Goal: Find specific page/section: Find specific page/section

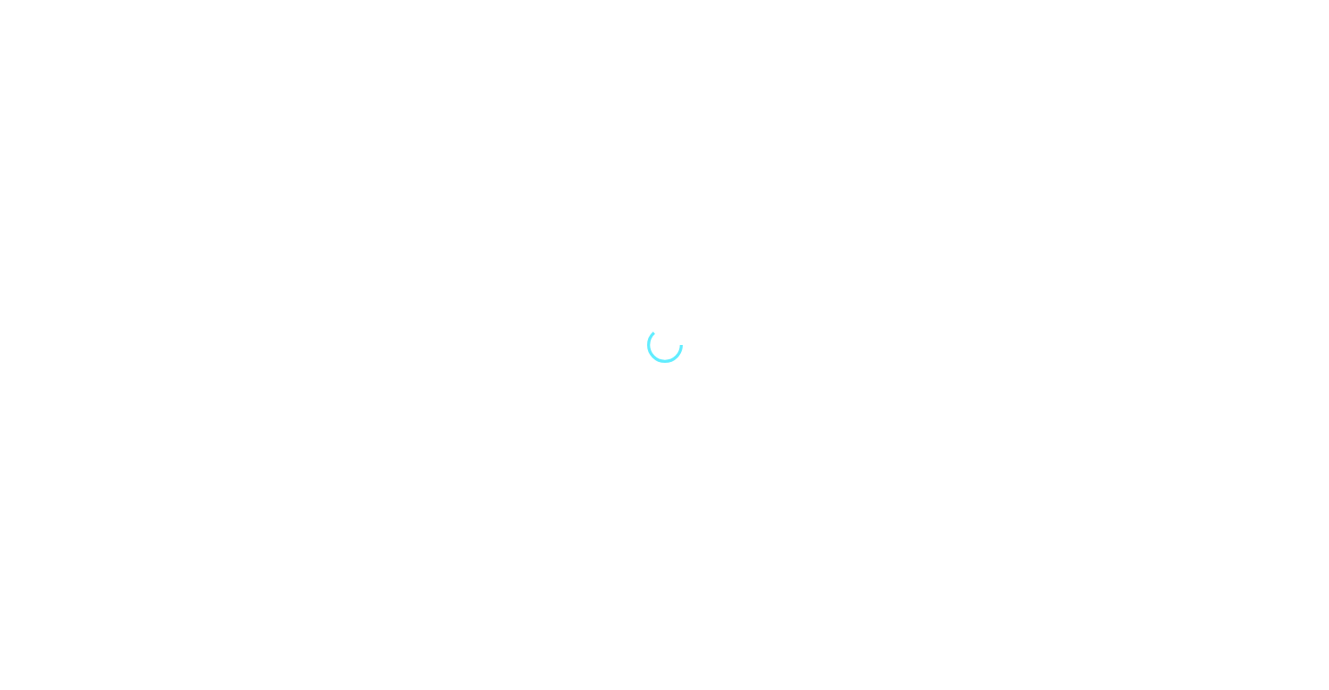
select select "Song"
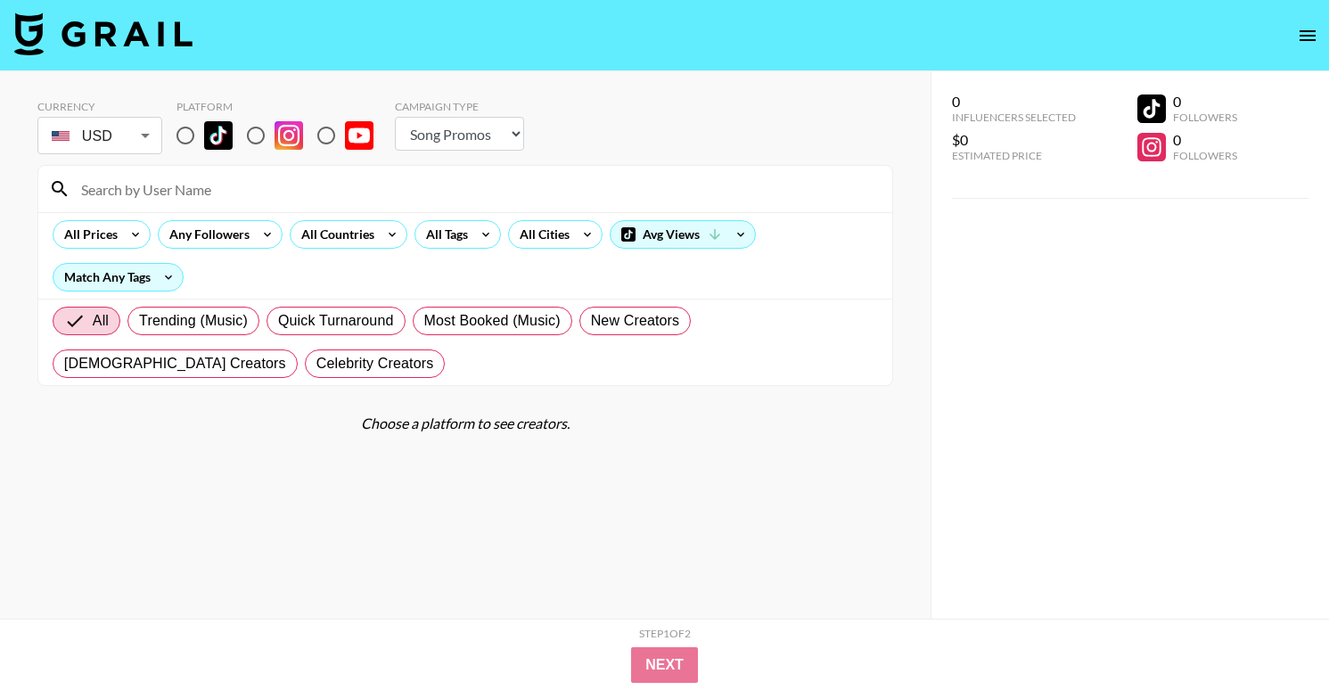
click at [259, 127] on input "radio" at bounding box center [255, 135] width 37 height 37
radio input "true"
click at [259, 127] on input "radio" at bounding box center [255, 135] width 37 height 37
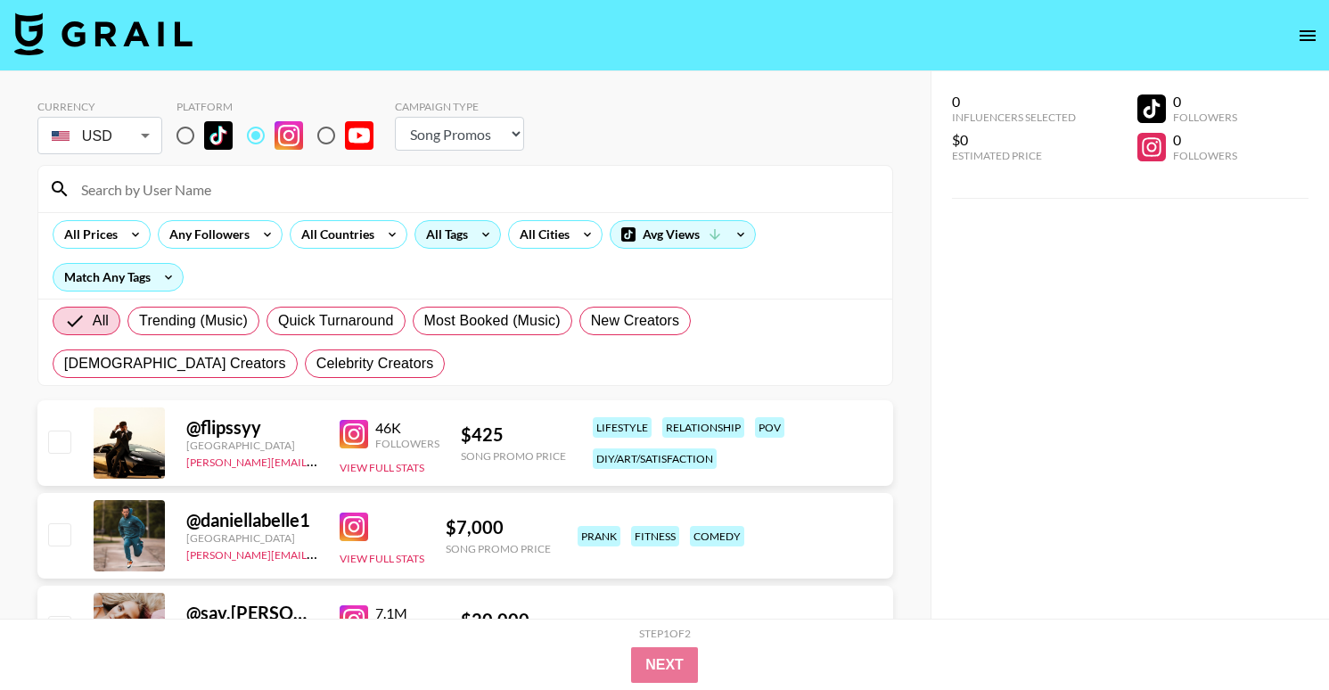
click at [454, 239] on div "All Tags" at bounding box center [443, 234] width 56 height 27
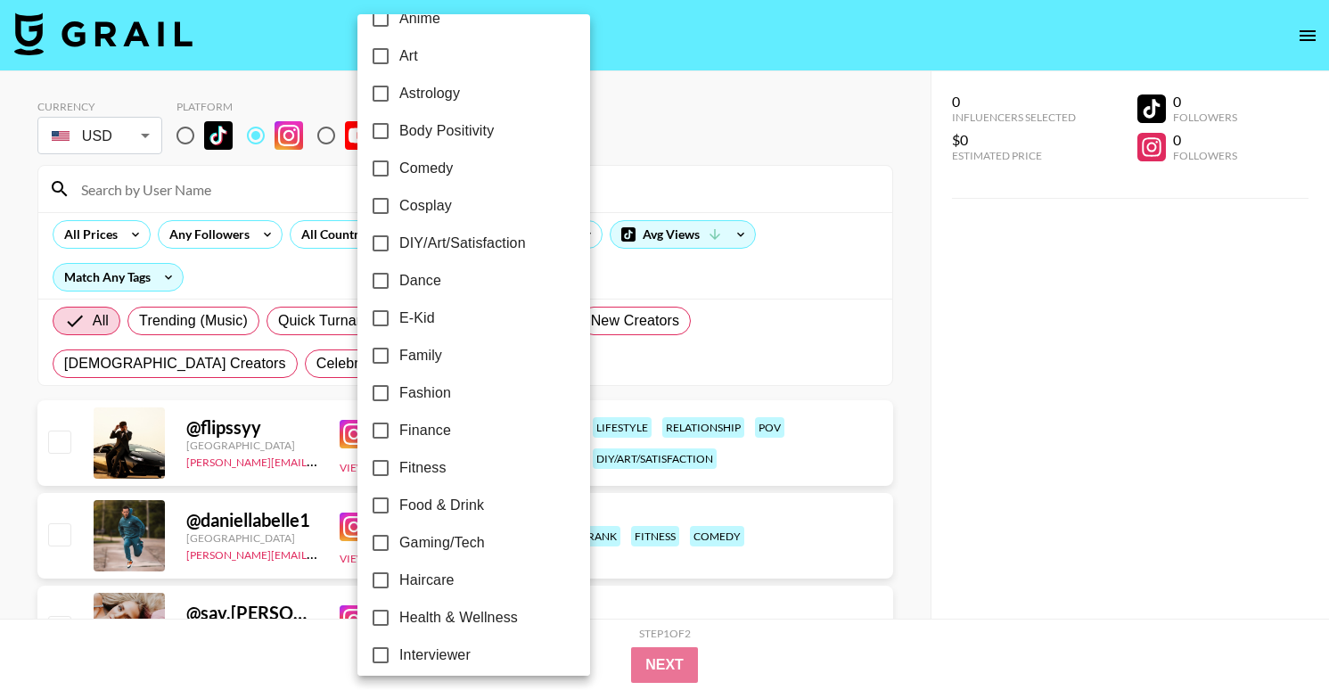
scroll to position [248, 0]
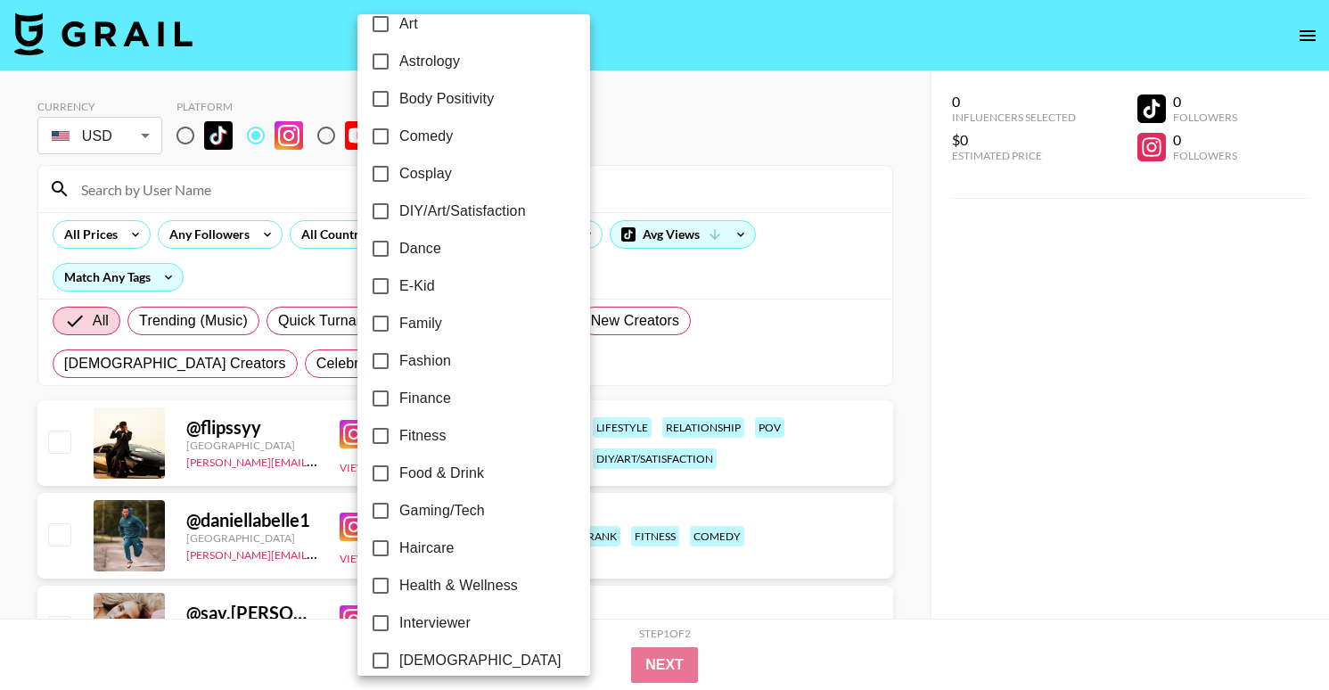
click at [377, 403] on input "Finance" at bounding box center [380, 398] width 37 height 37
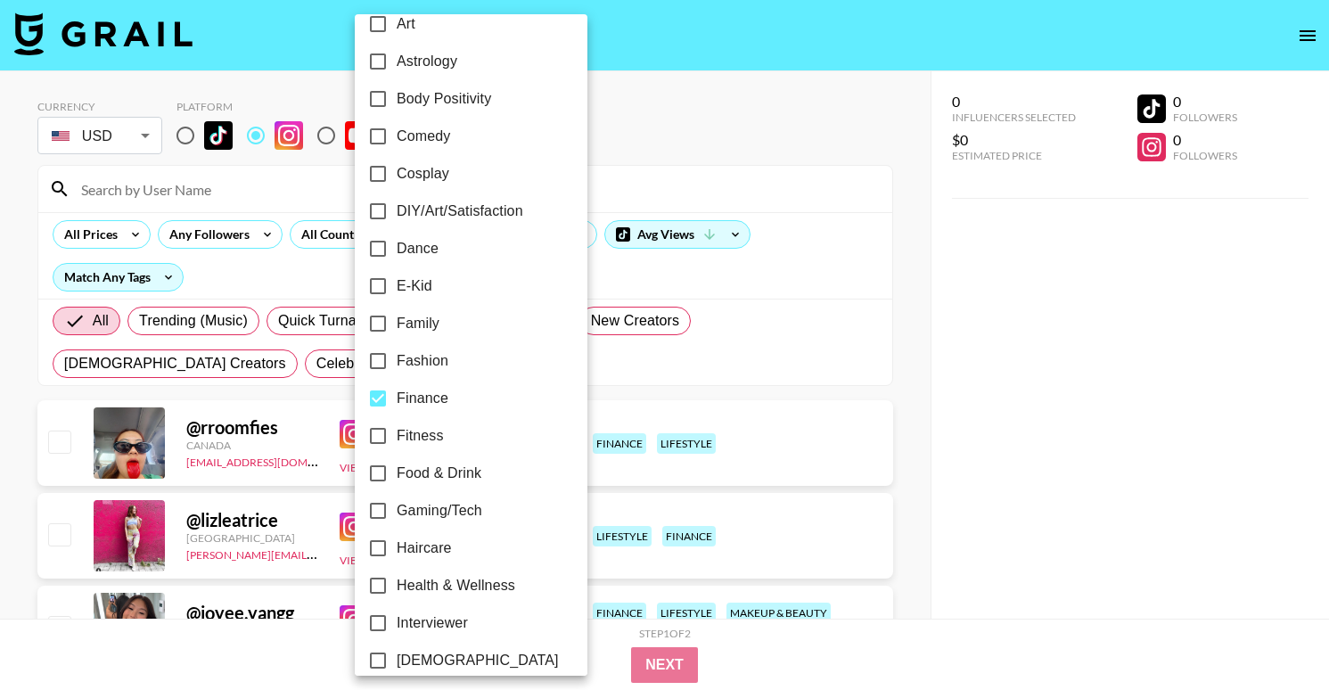
click at [380, 397] on input "Finance" at bounding box center [377, 398] width 37 height 37
checkbox input "false"
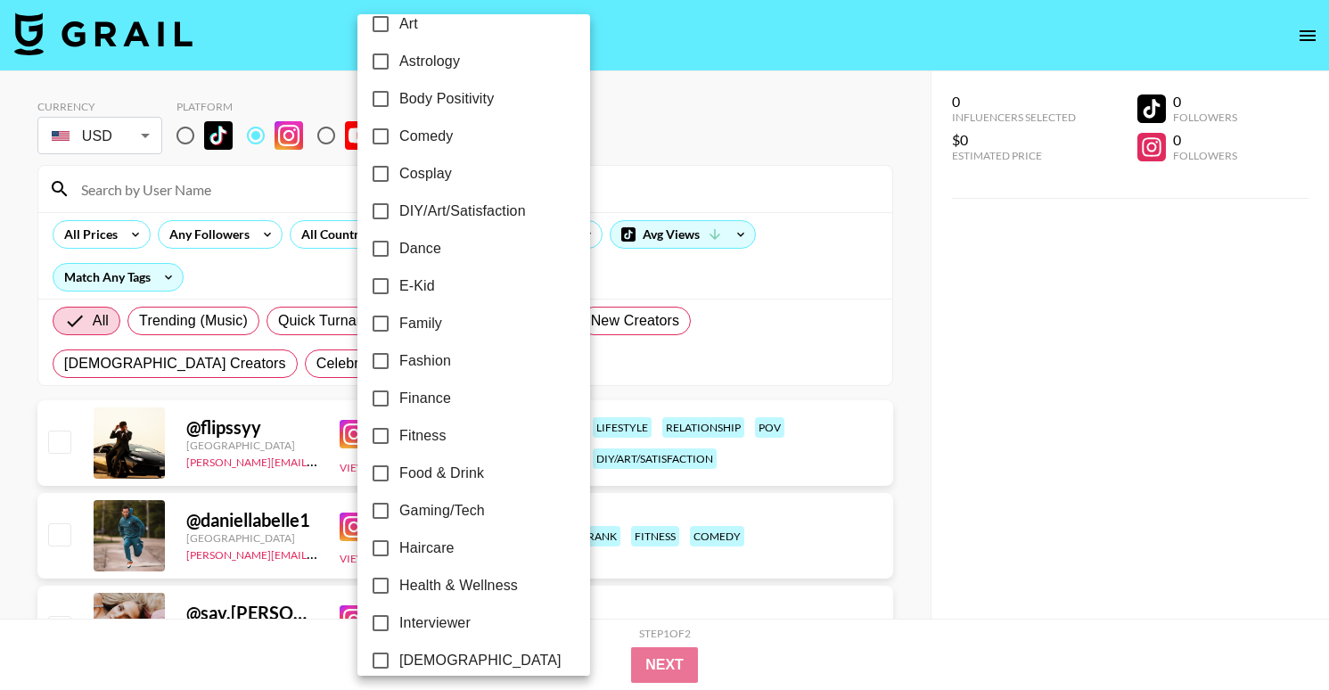
click at [379, 442] on input "Fitness" at bounding box center [380, 435] width 37 height 37
checkbox input "true"
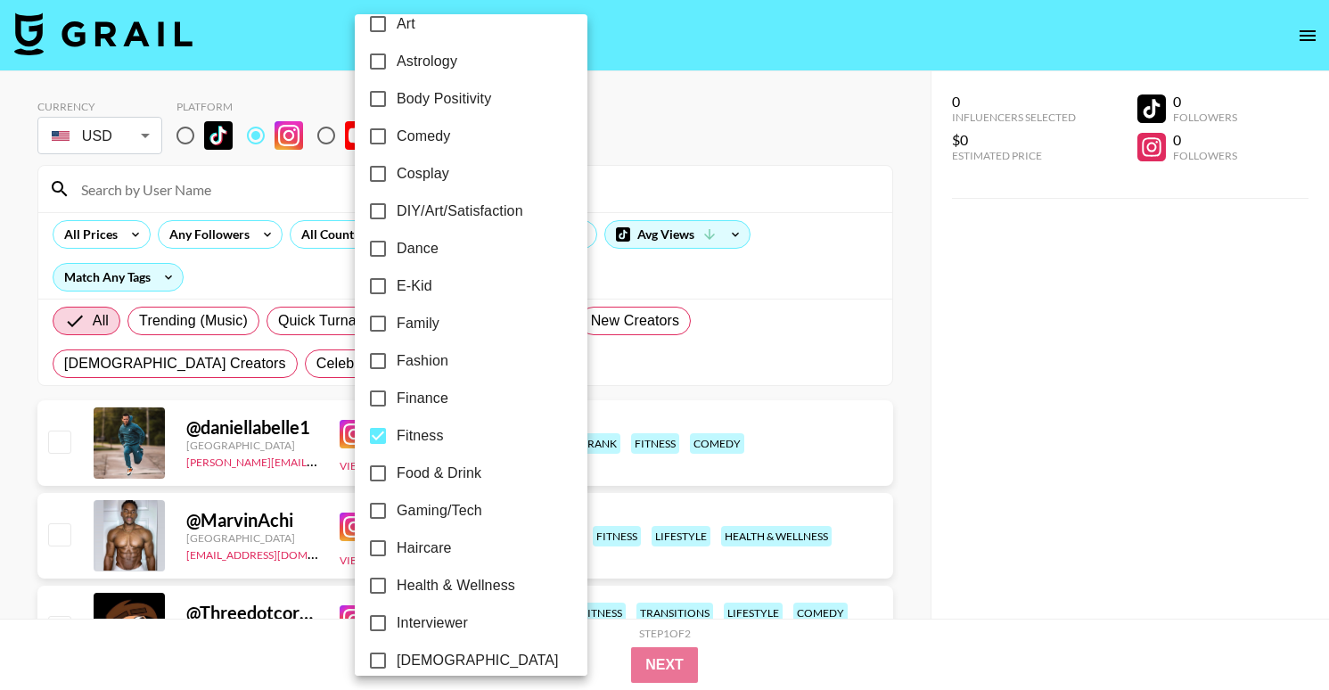
click at [268, 364] on div at bounding box center [664, 345] width 1329 height 690
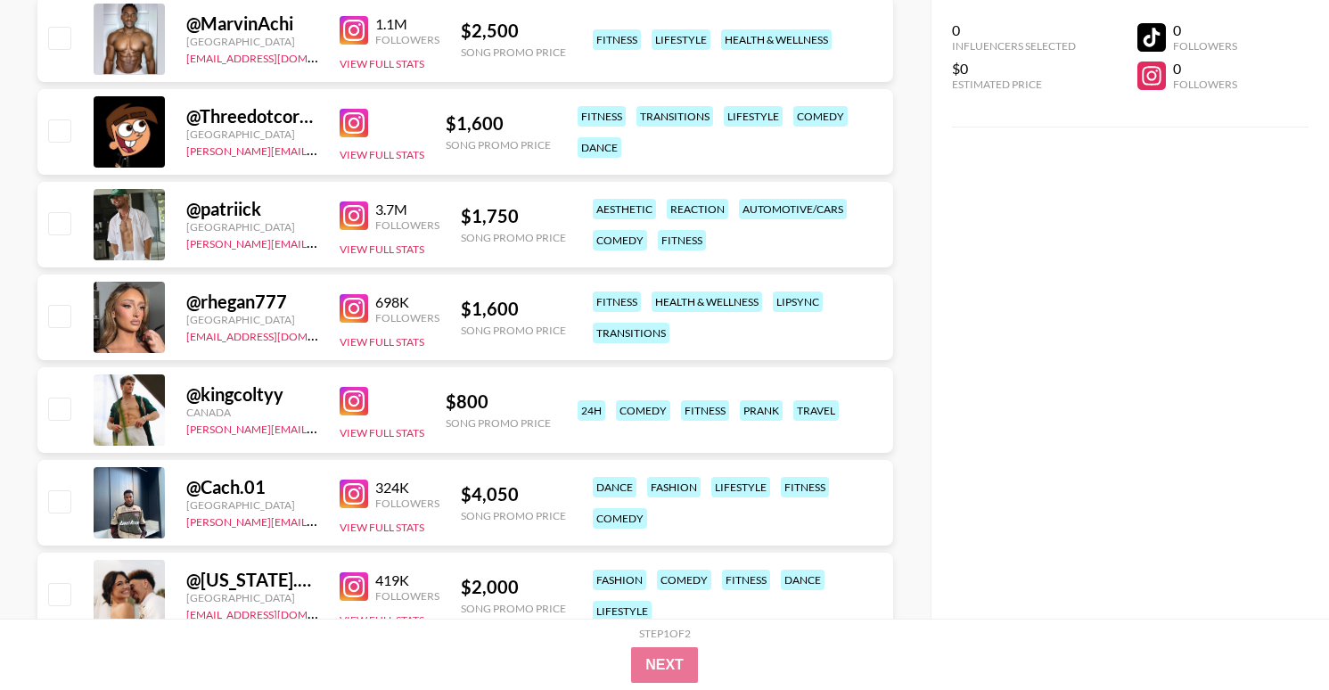
scroll to position [495, 0]
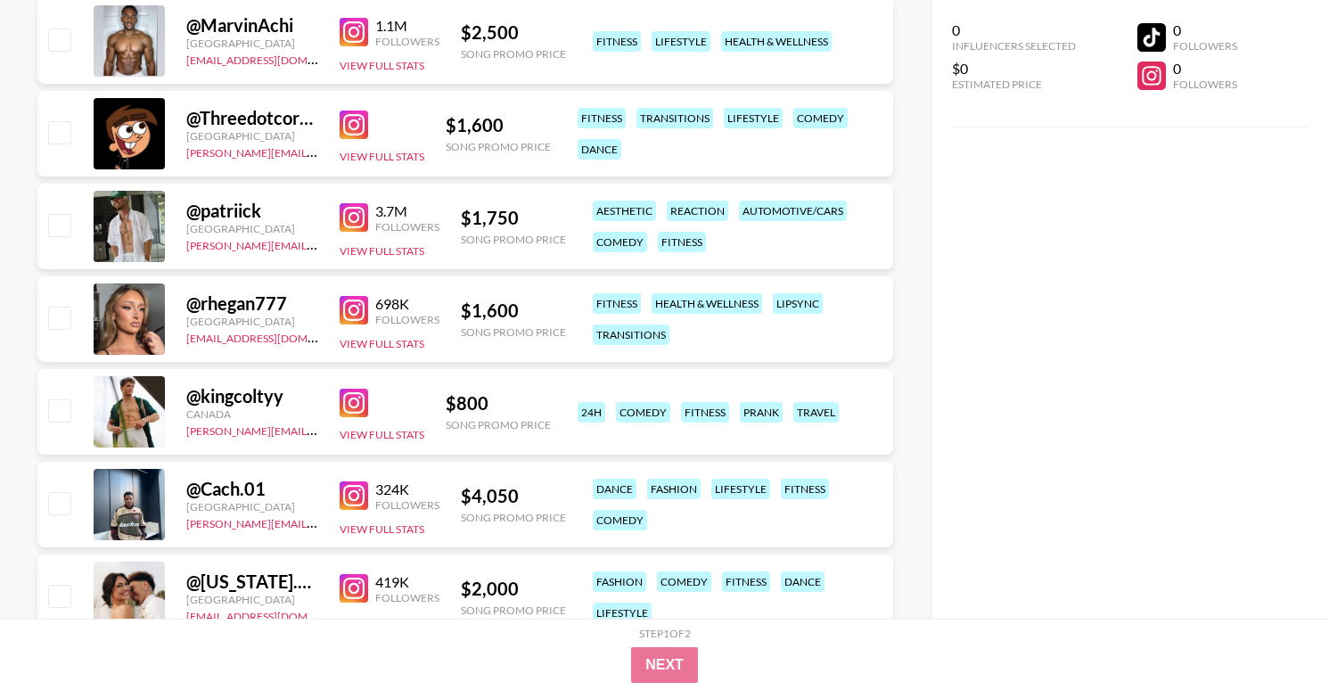
click at [365, 310] on img at bounding box center [354, 310] width 29 height 29
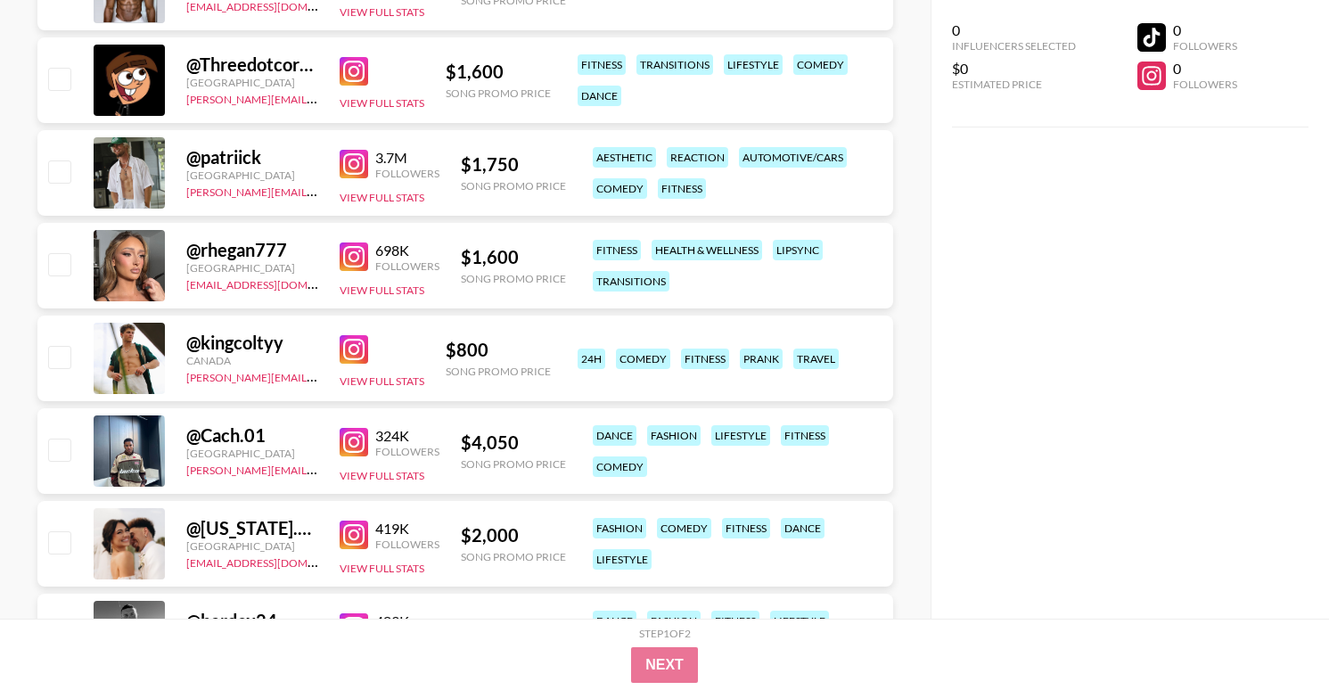
scroll to position [0, 0]
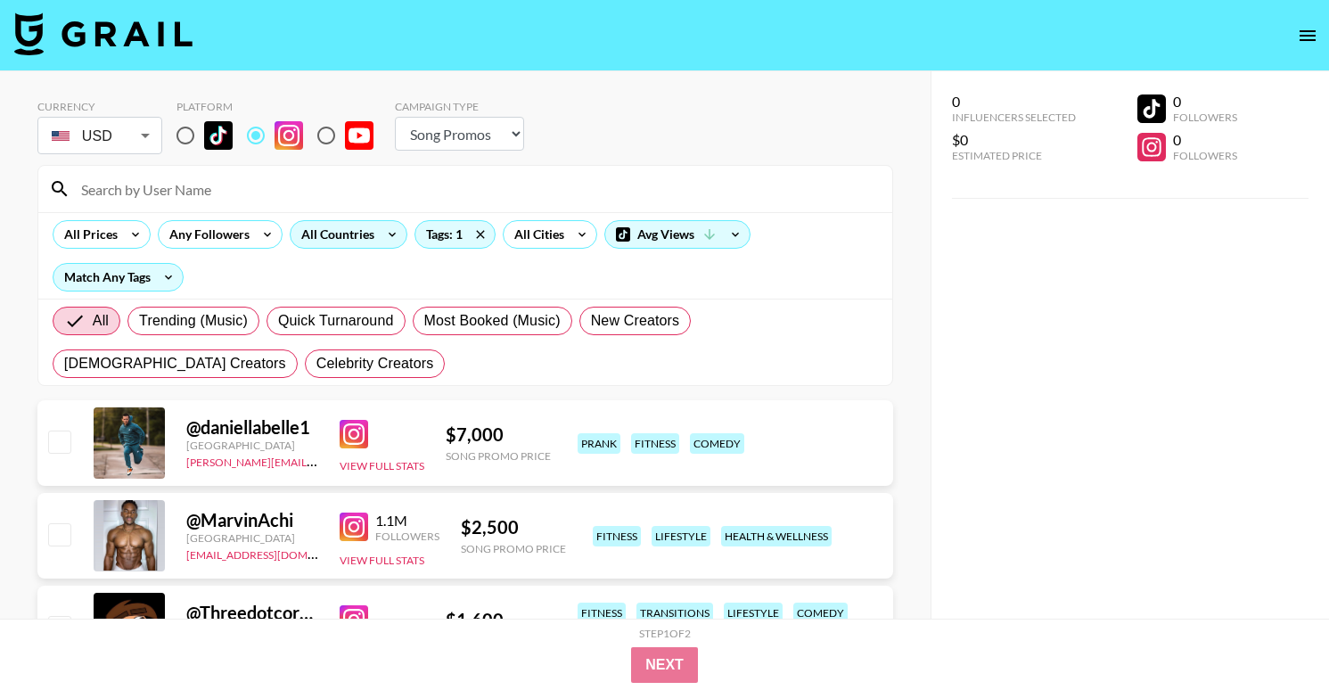
click at [360, 243] on div "All Countries" at bounding box center [334, 234] width 87 height 27
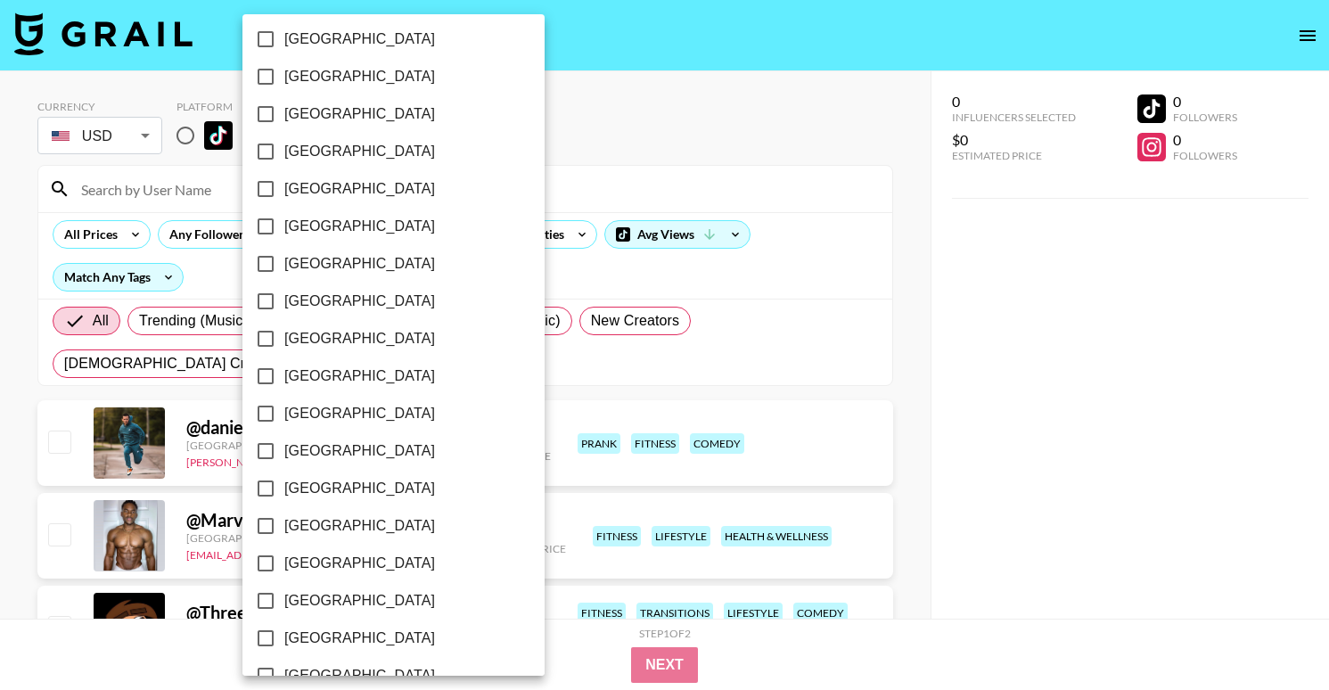
scroll to position [1389, 0]
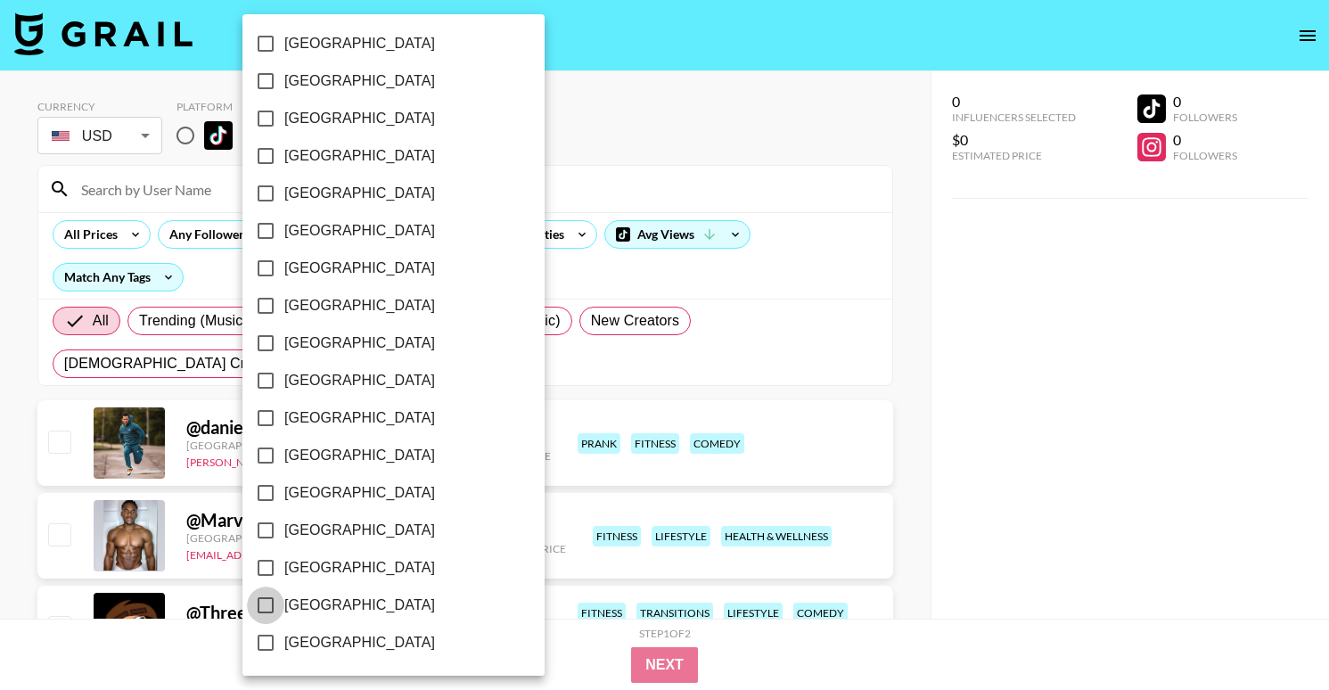
click at [262, 606] on input "[GEOGRAPHIC_DATA]" at bounding box center [265, 605] width 37 height 37
checkbox input "true"
click at [587, 386] on div at bounding box center [664, 345] width 1329 height 690
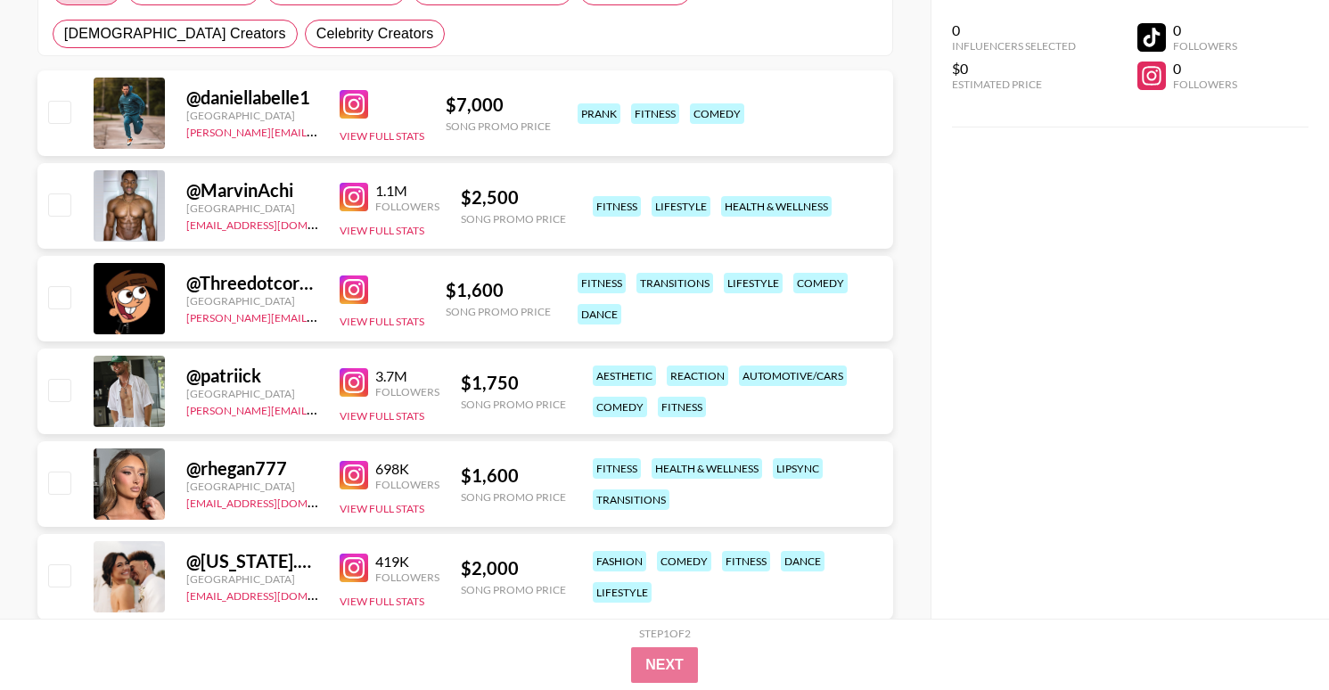
scroll to position [332, 0]
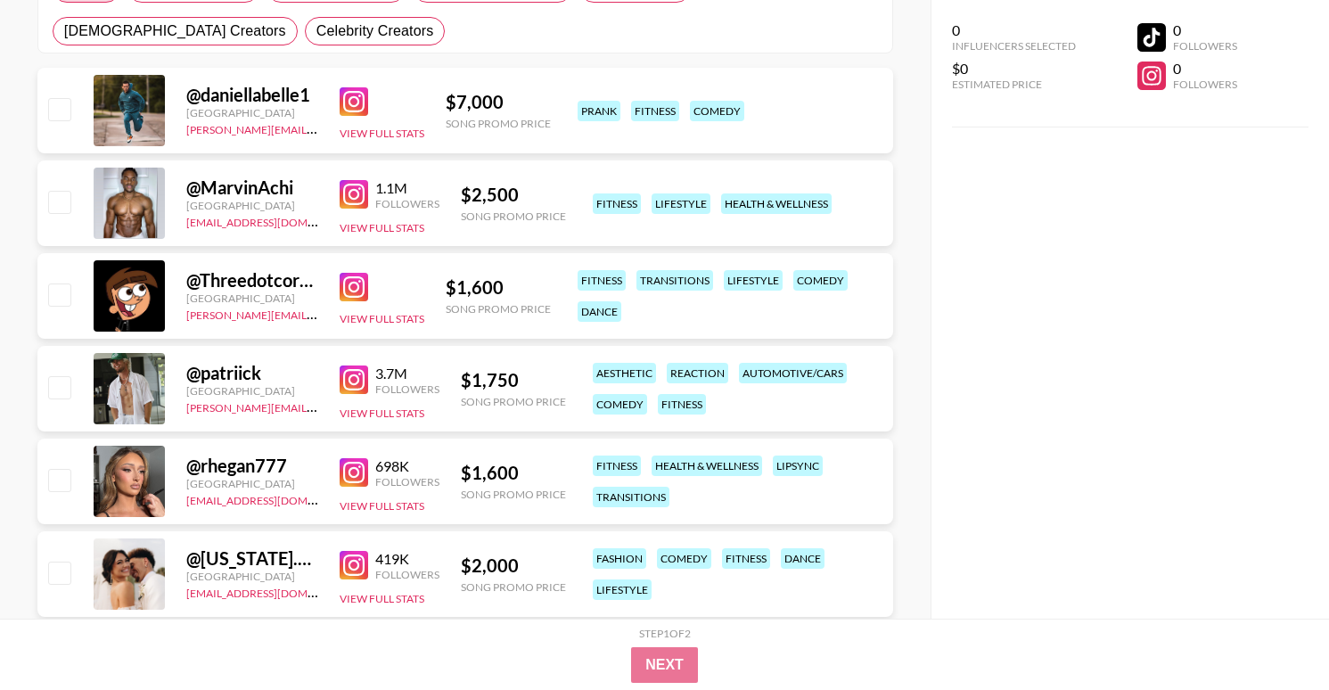
click at [350, 195] on img at bounding box center [354, 194] width 29 height 29
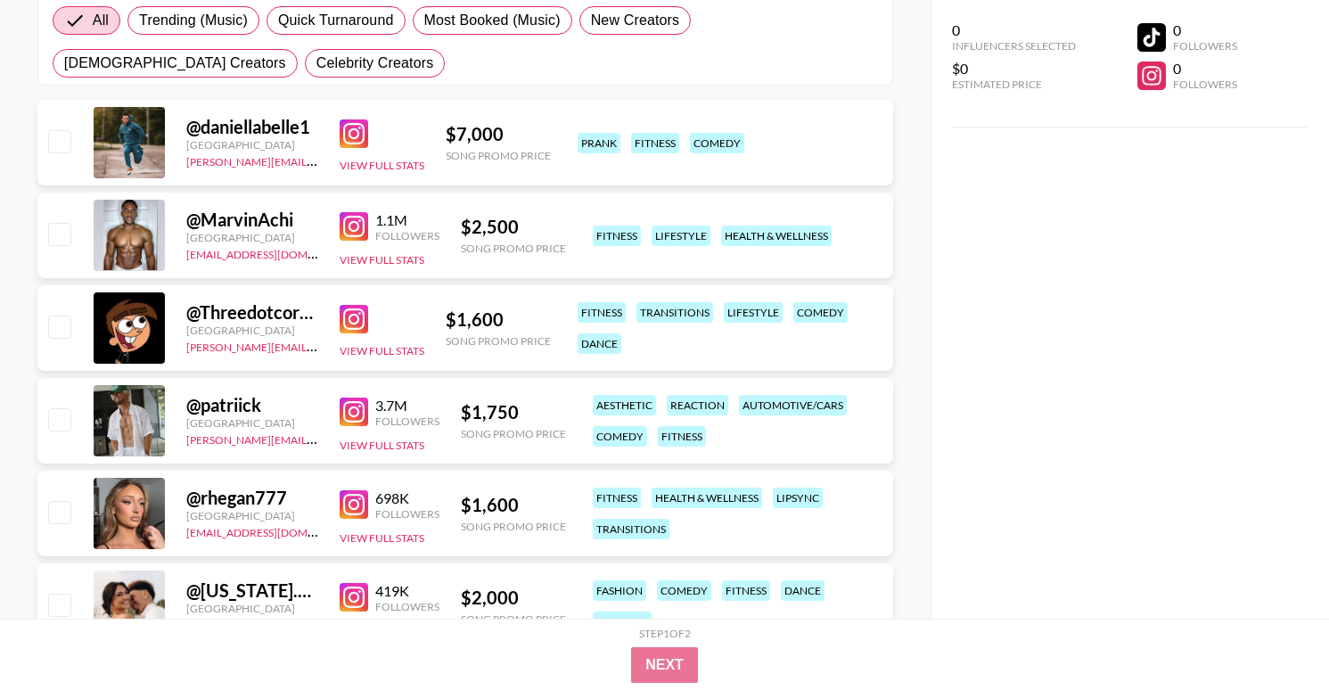
scroll to position [290, 0]
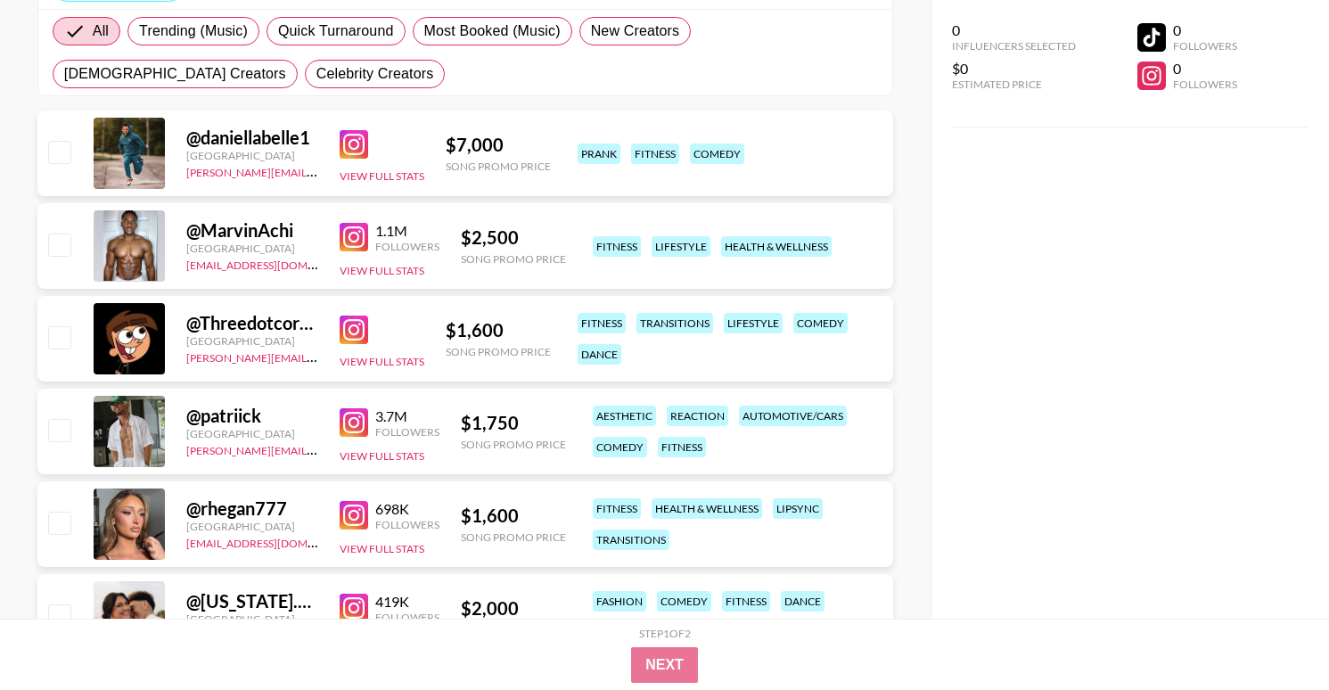
click at [349, 327] on img at bounding box center [354, 330] width 29 height 29
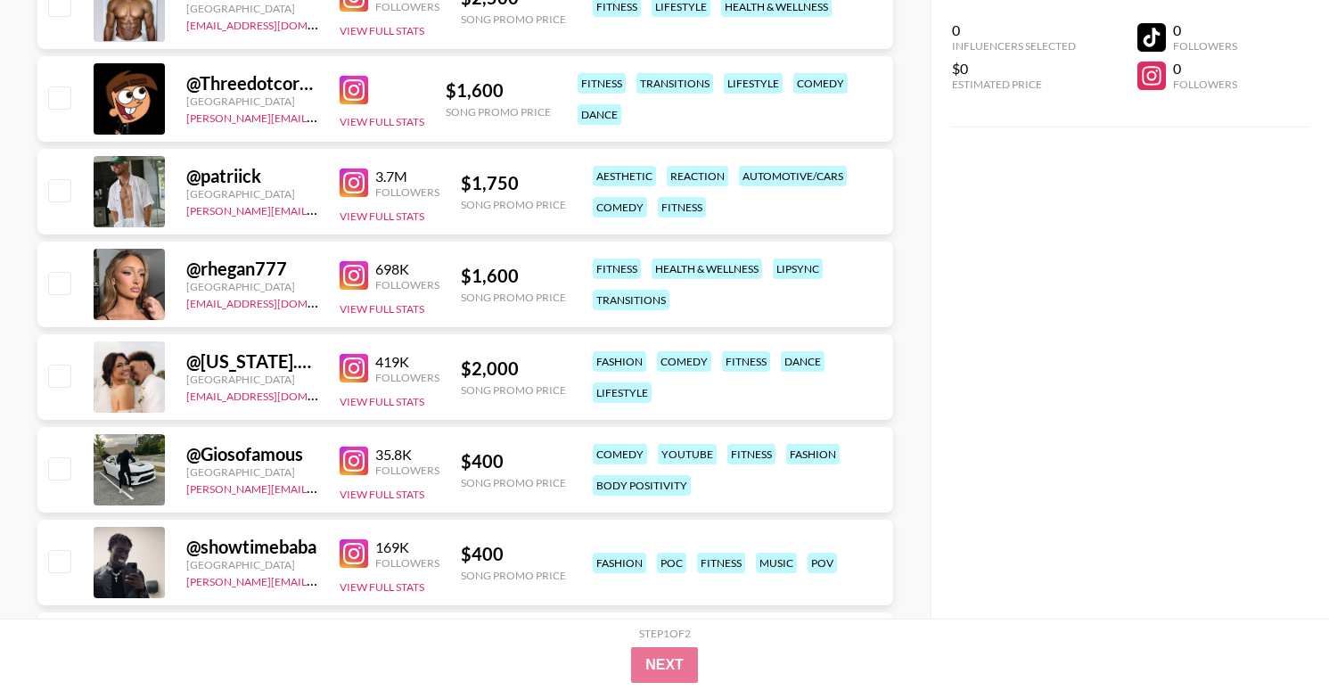
scroll to position [531, 0]
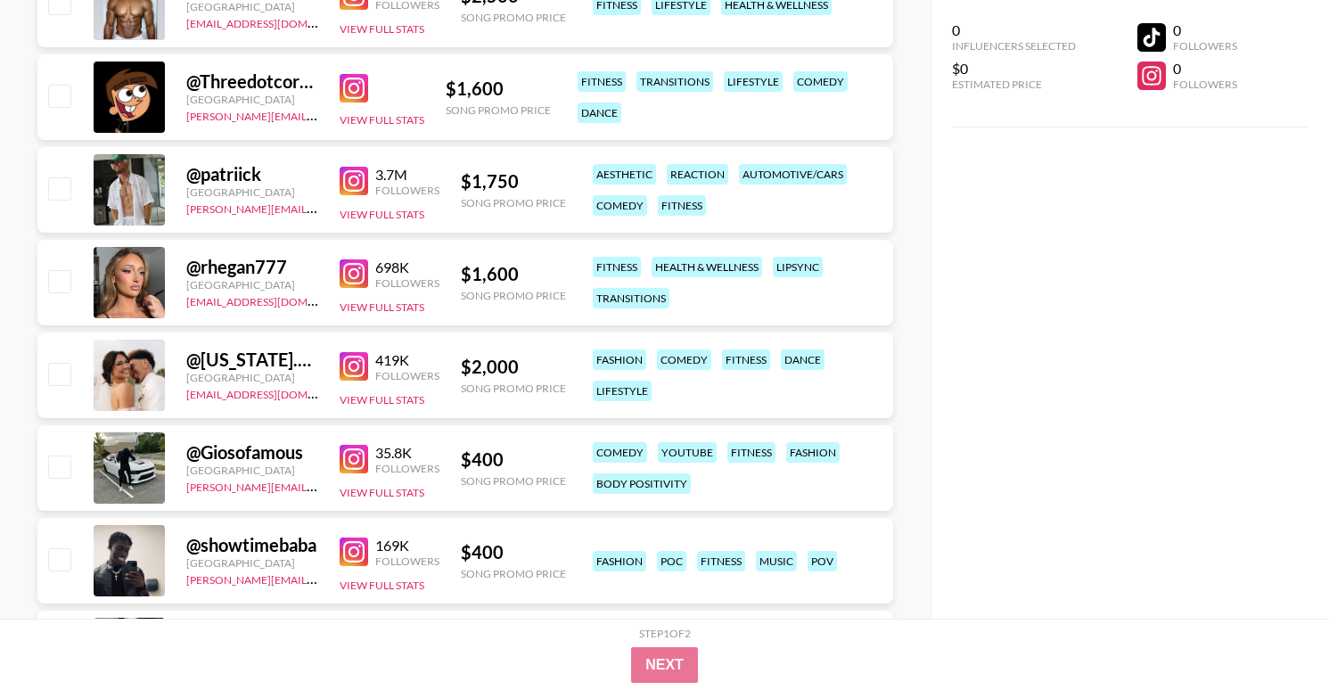
click at [351, 367] on img at bounding box center [354, 366] width 29 height 29
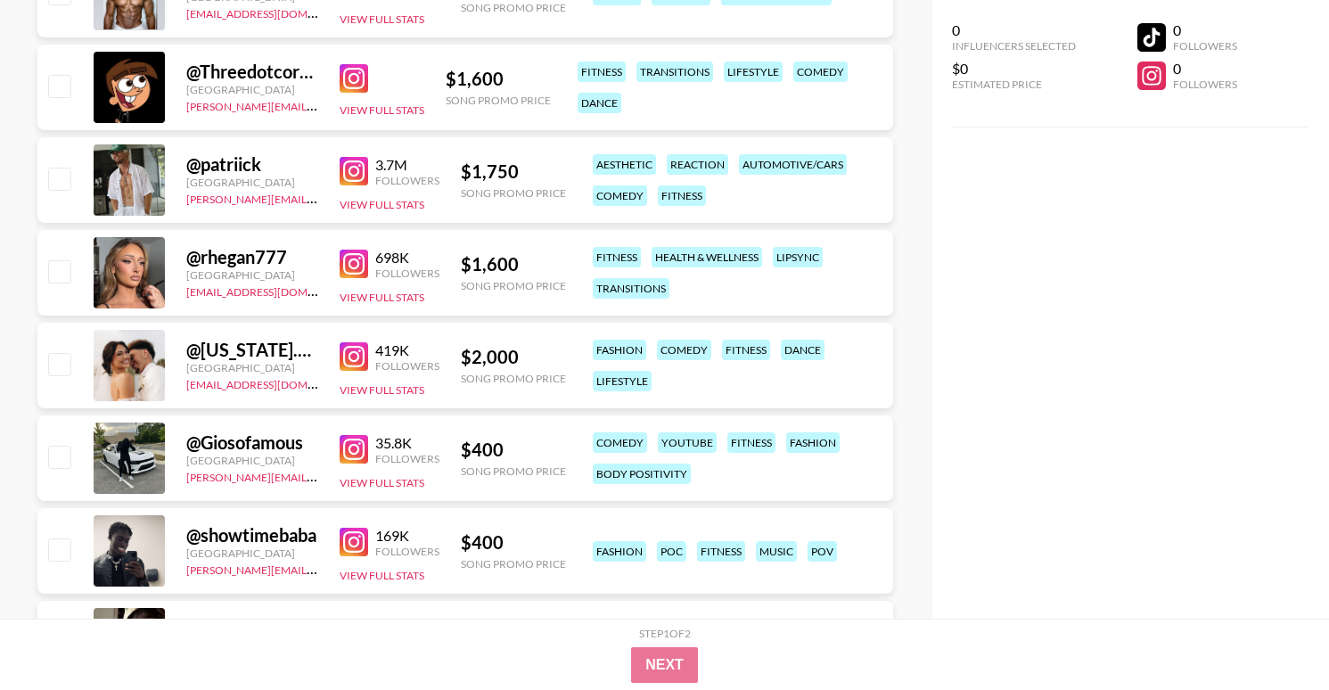
scroll to position [483, 0]
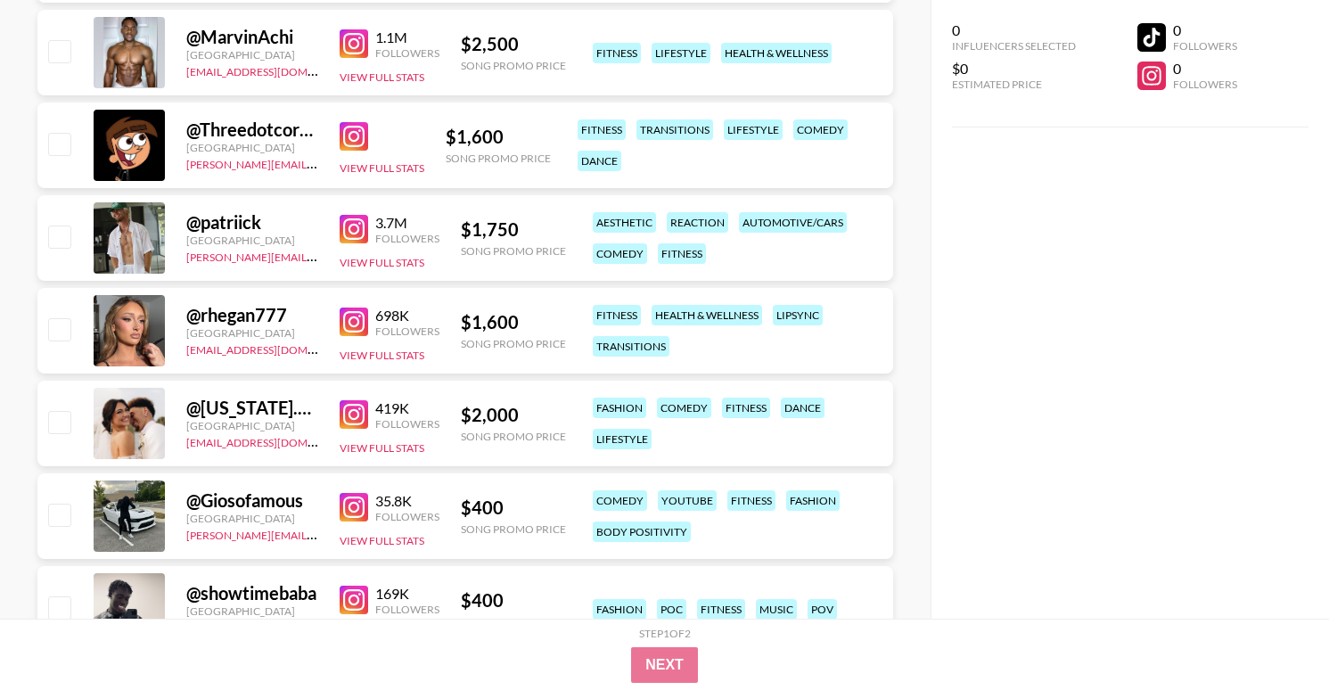
click at [353, 415] on img at bounding box center [354, 414] width 29 height 29
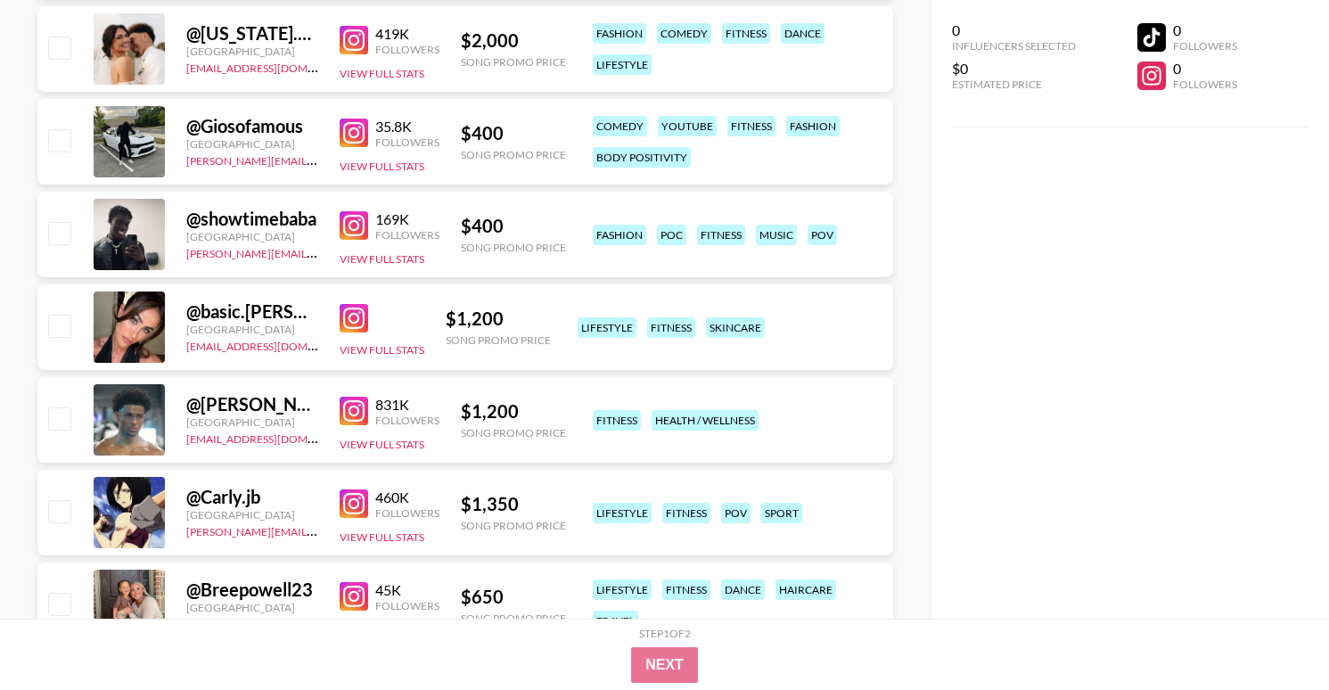
scroll to position [931, 0]
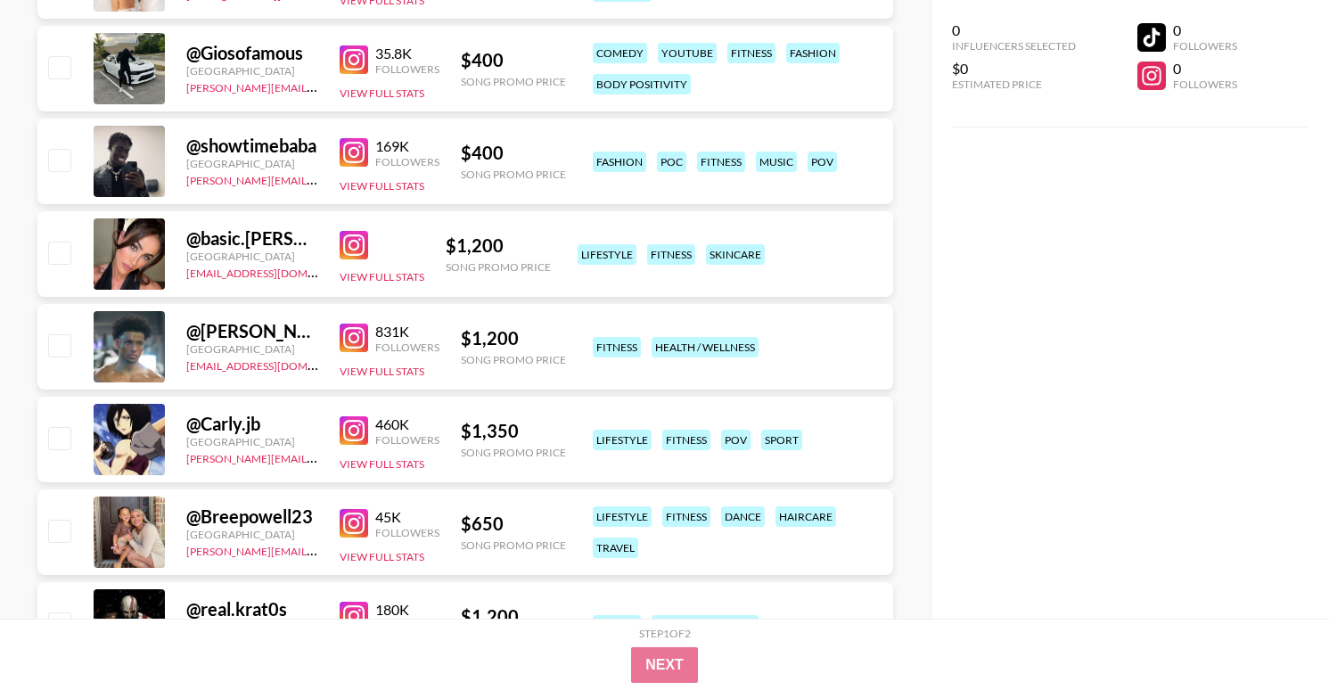
click at [357, 244] on img at bounding box center [354, 245] width 29 height 29
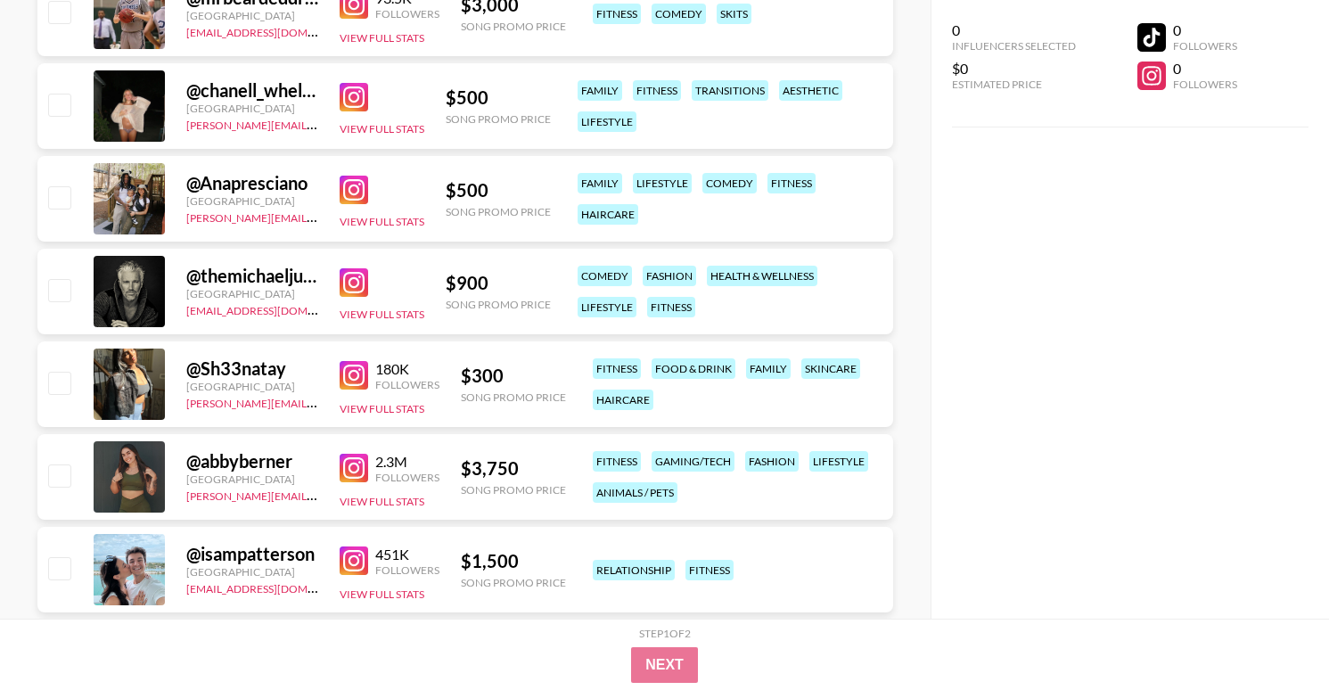
scroll to position [2433, 0]
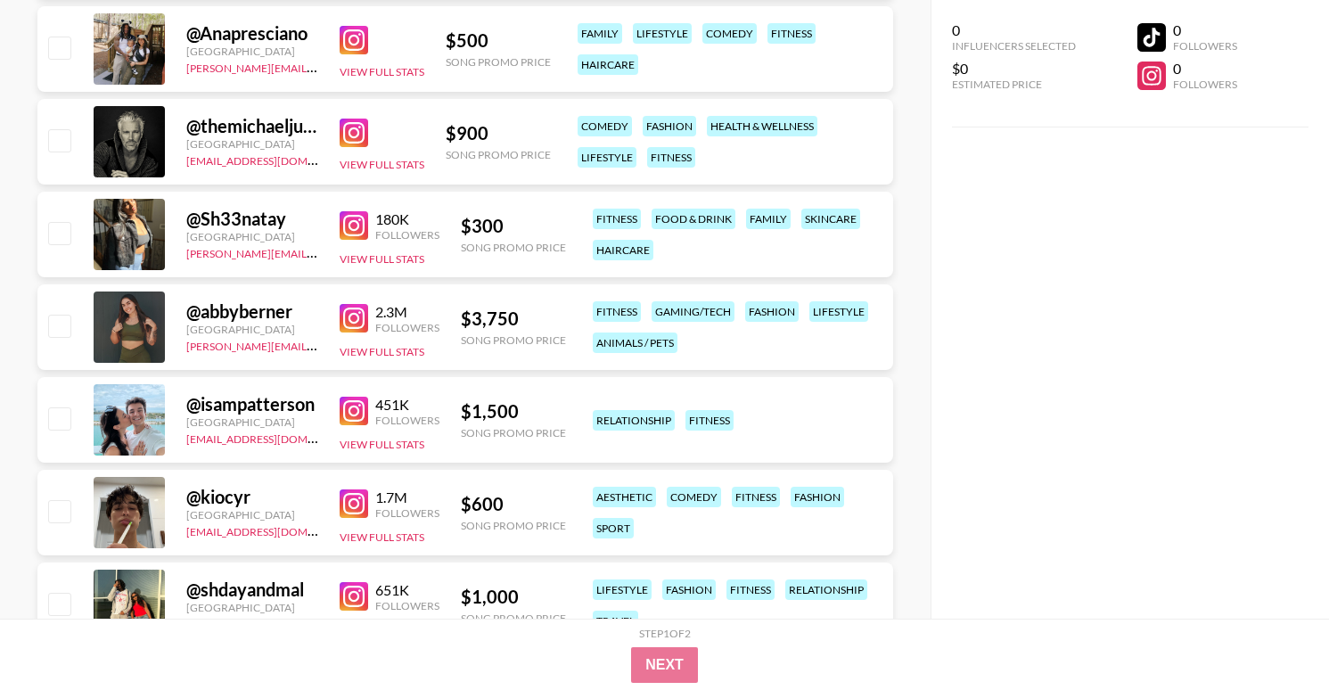
click at [361, 217] on img at bounding box center [354, 225] width 29 height 29
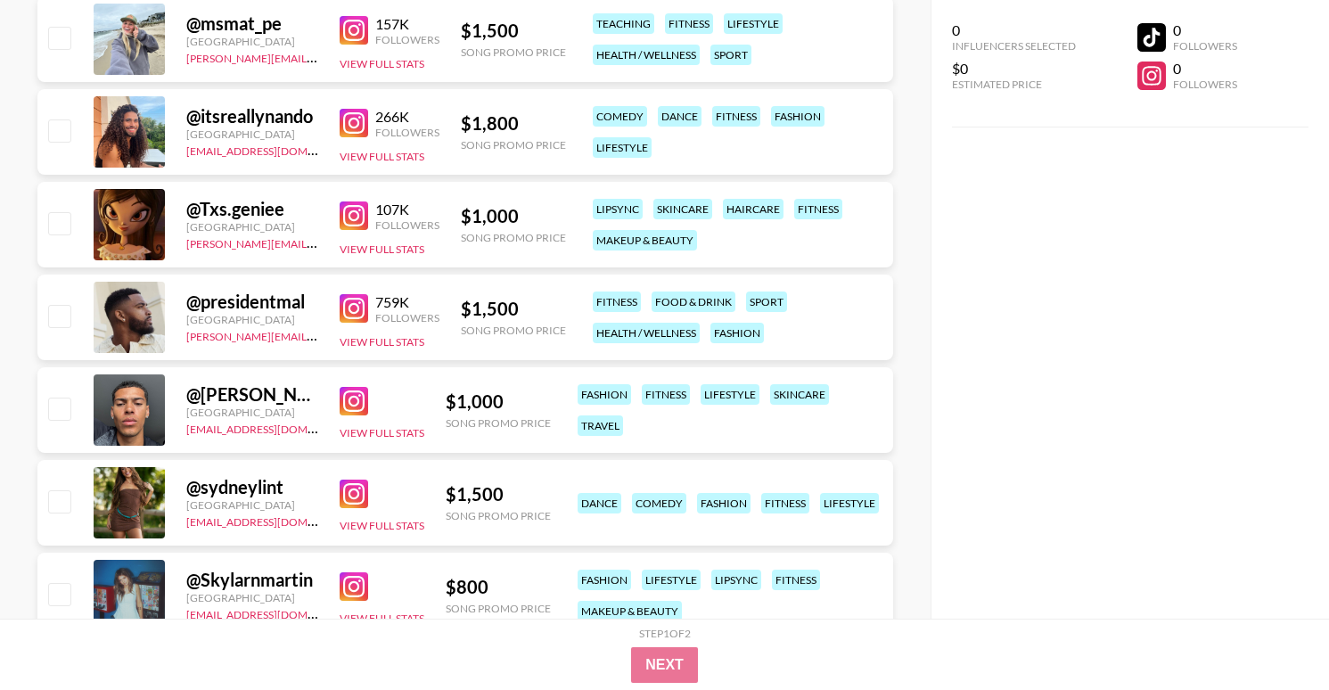
scroll to position [3650, 0]
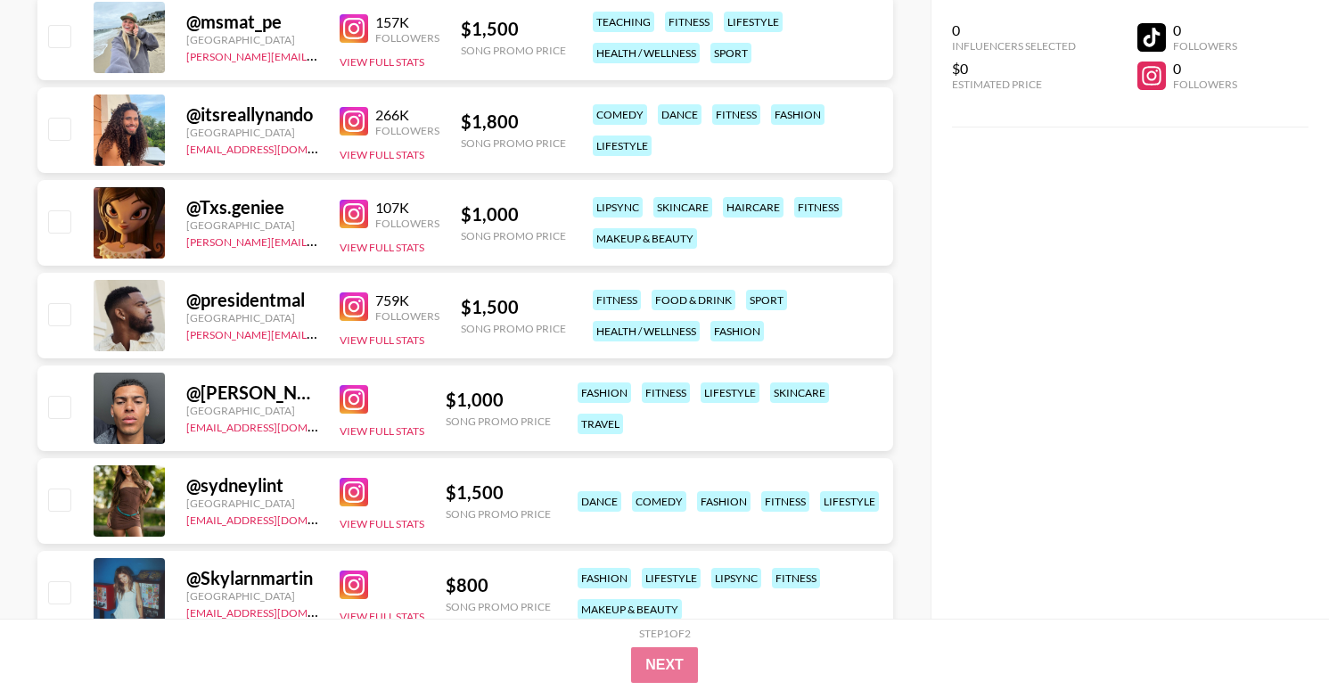
click at [352, 308] on img at bounding box center [354, 306] width 29 height 29
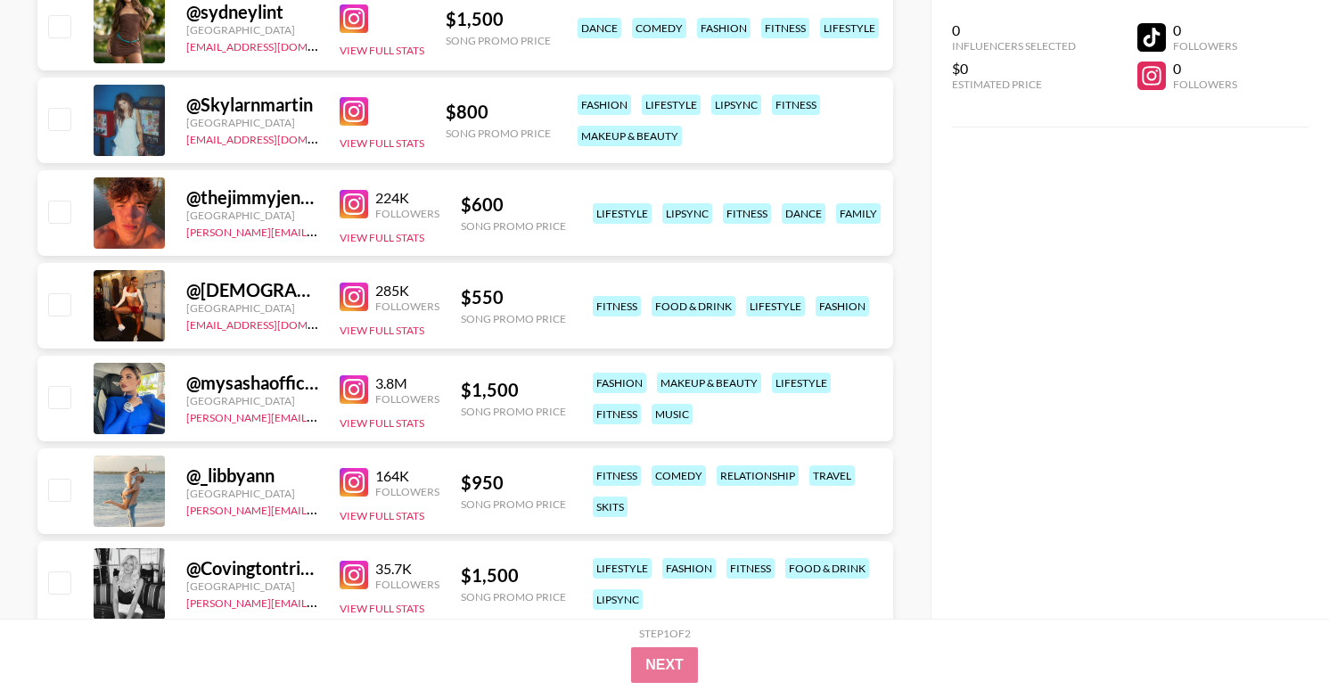
scroll to position [4124, 0]
click at [357, 293] on img at bounding box center [354, 296] width 29 height 29
click at [345, 300] on img at bounding box center [354, 296] width 29 height 29
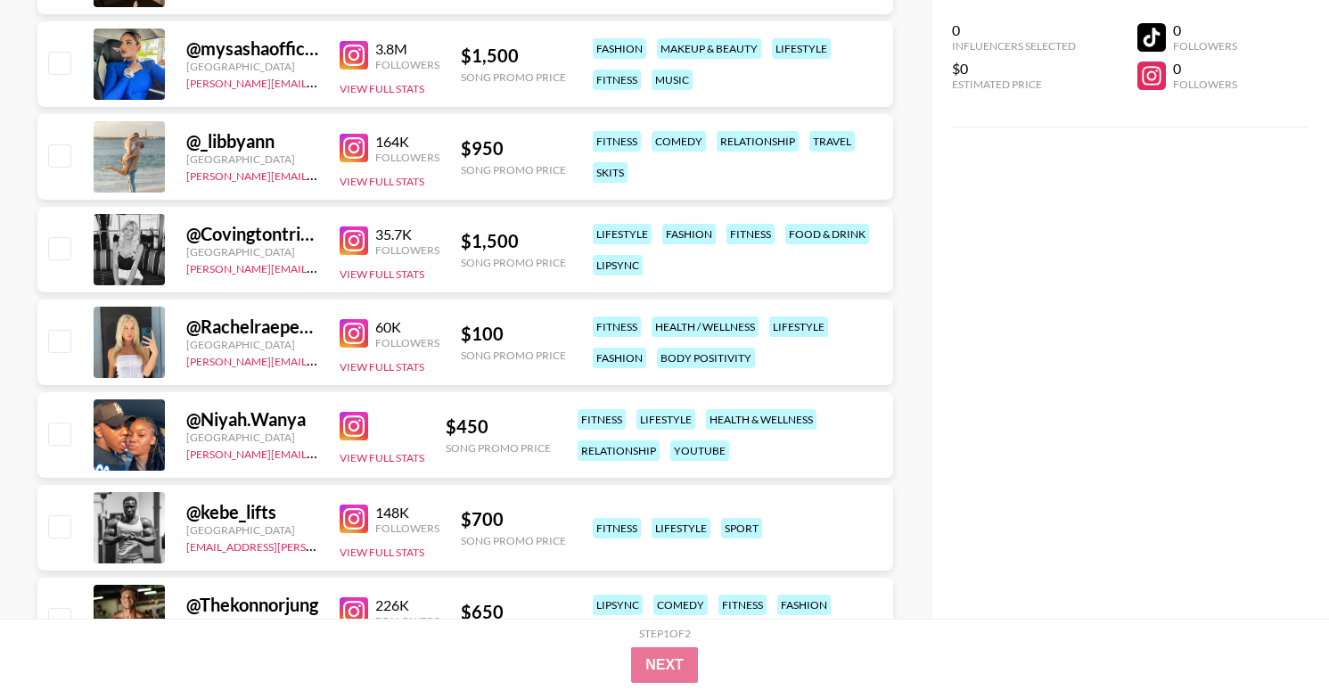
scroll to position [4468, 0]
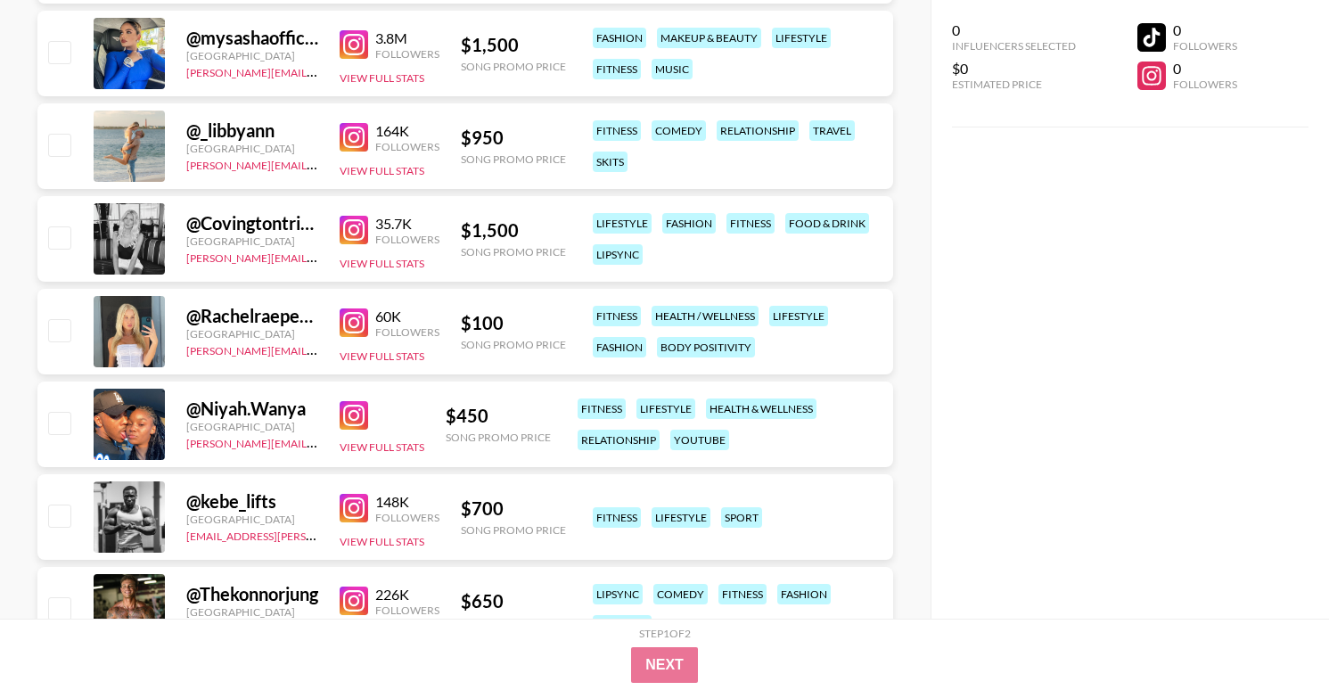
click at [355, 321] on img at bounding box center [354, 322] width 29 height 29
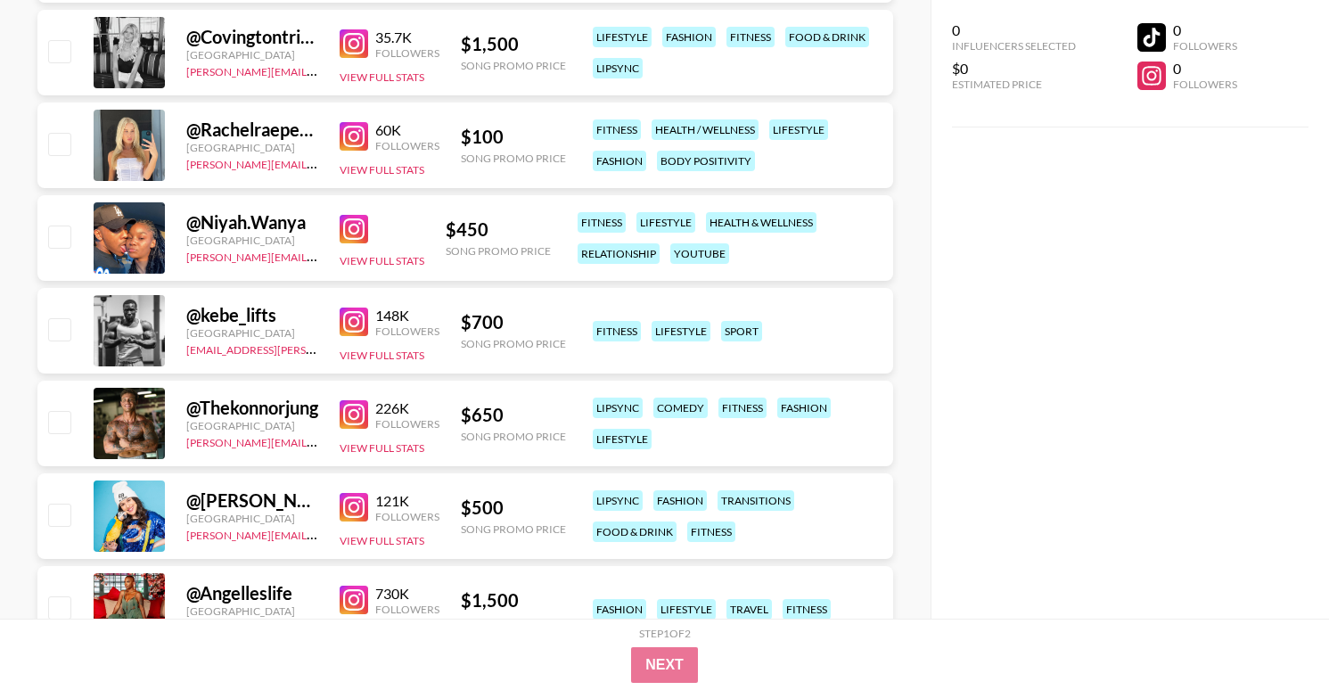
scroll to position [4664, 0]
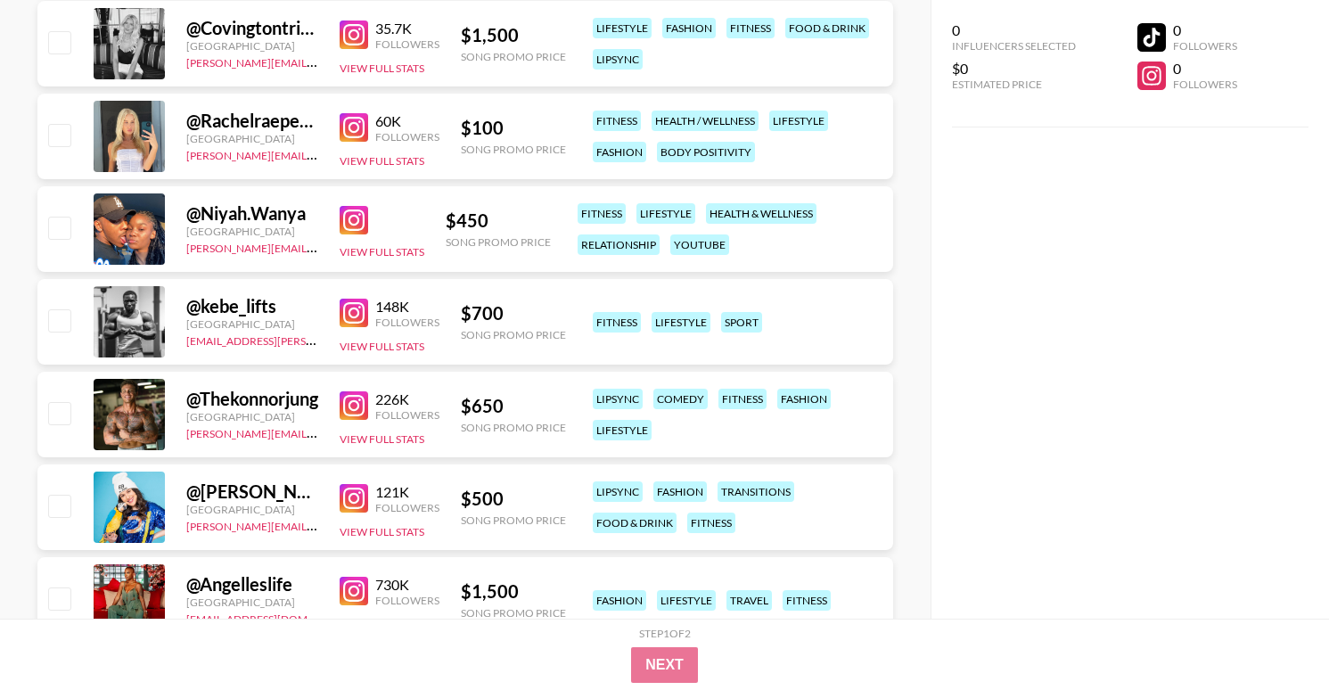
click at [365, 401] on img at bounding box center [354, 405] width 29 height 29
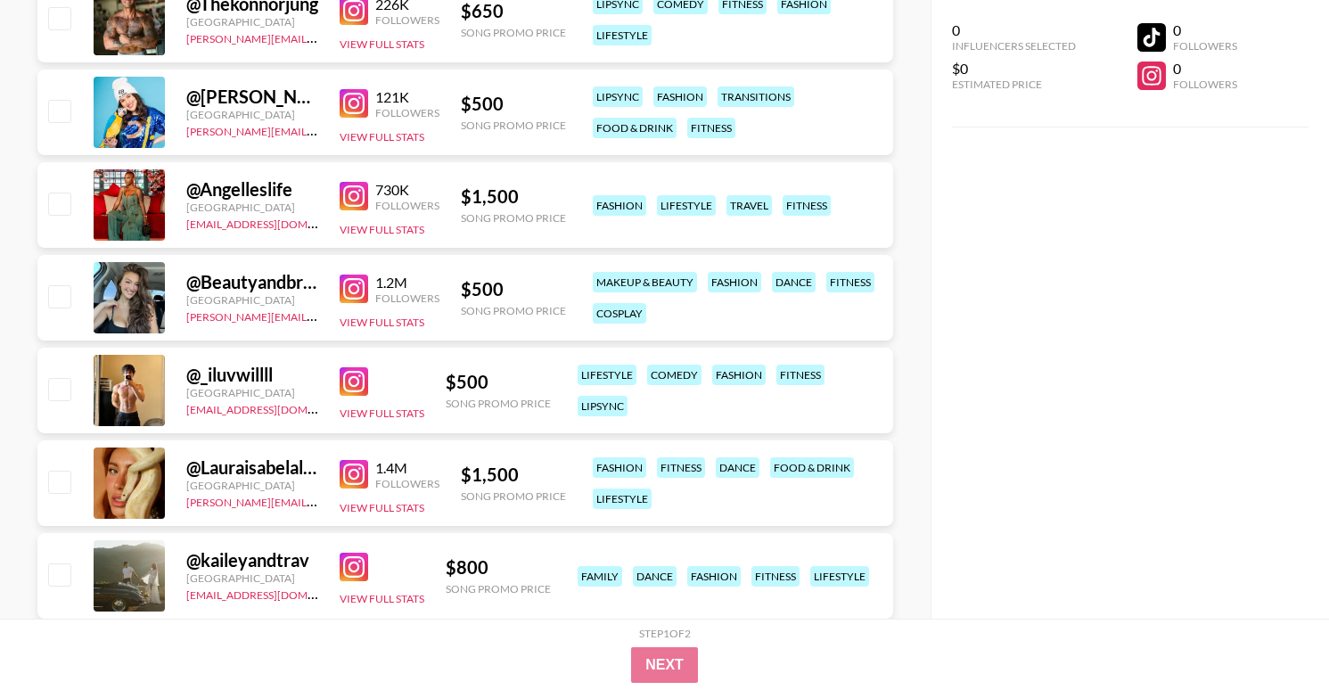
scroll to position [5076, 0]
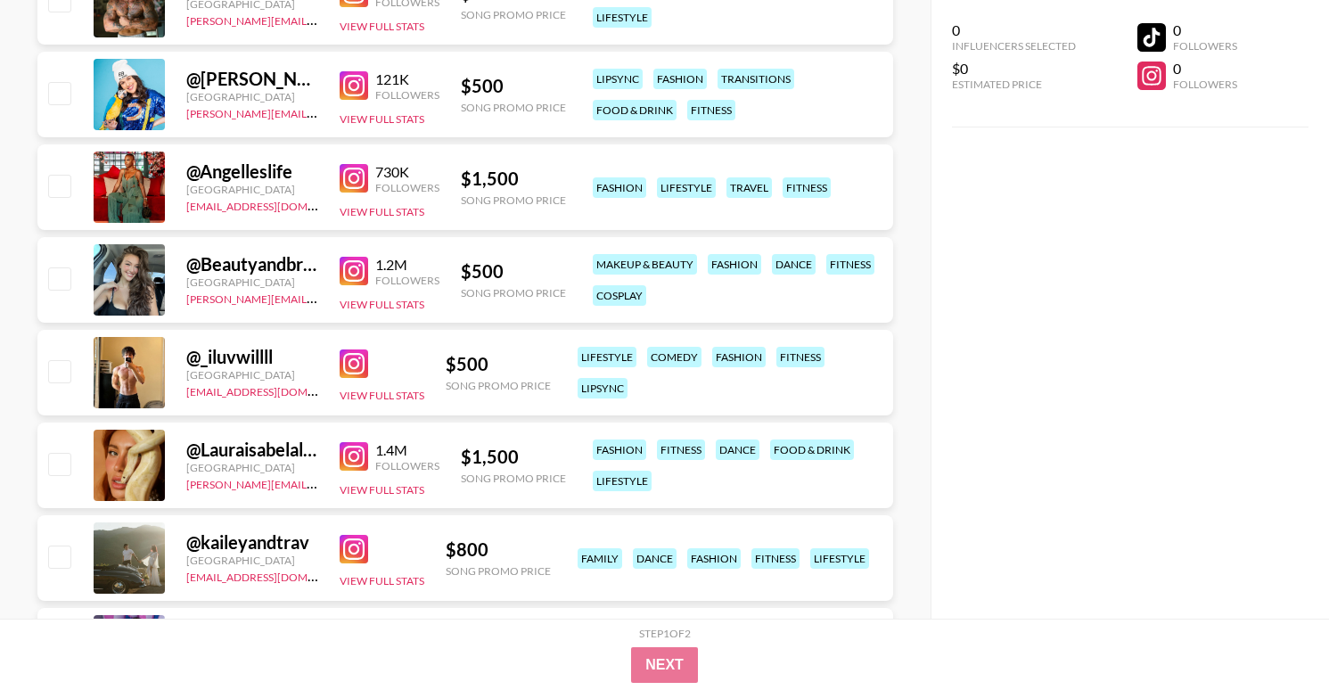
click at [351, 357] on img at bounding box center [354, 363] width 29 height 29
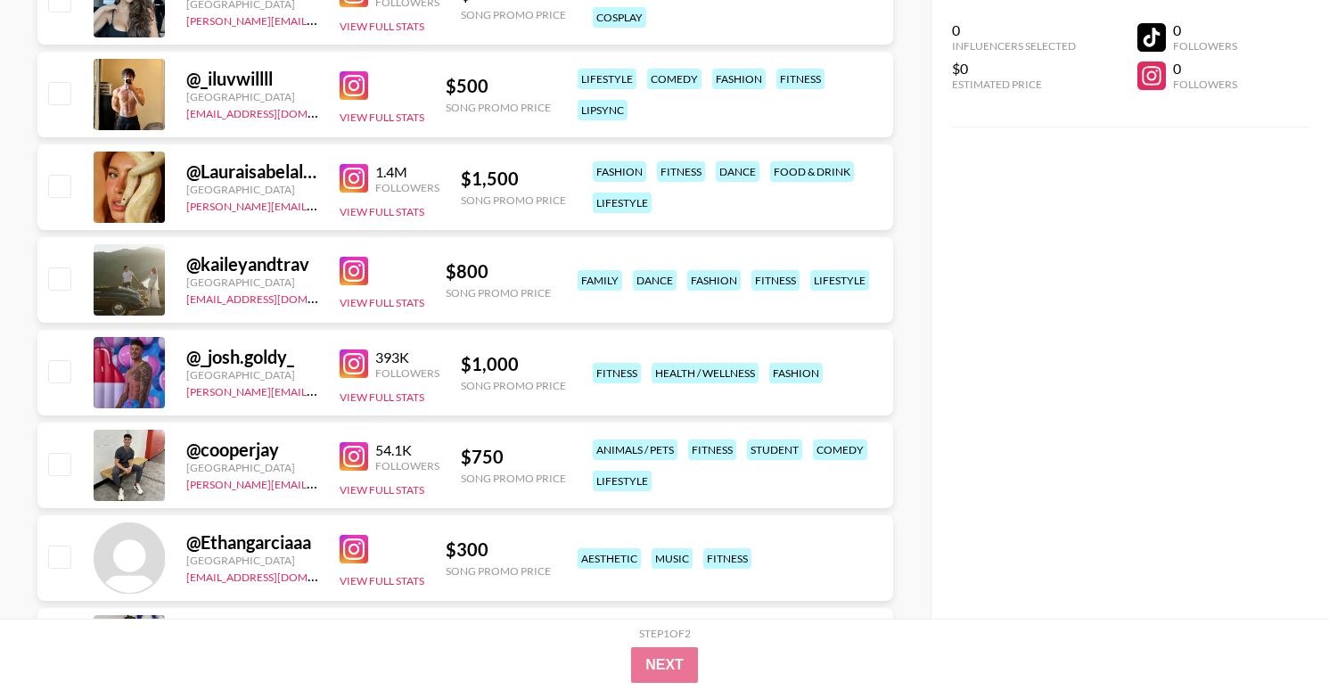
scroll to position [5360, 0]
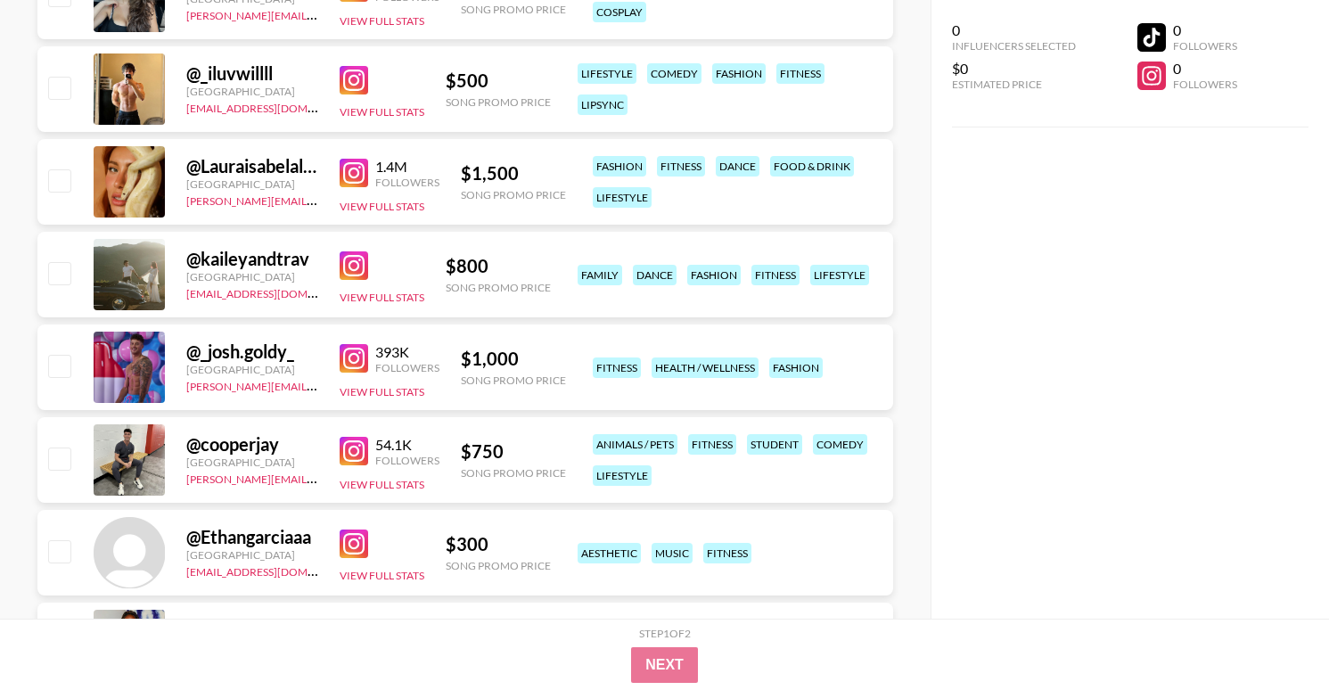
click at [345, 363] on img at bounding box center [354, 358] width 29 height 29
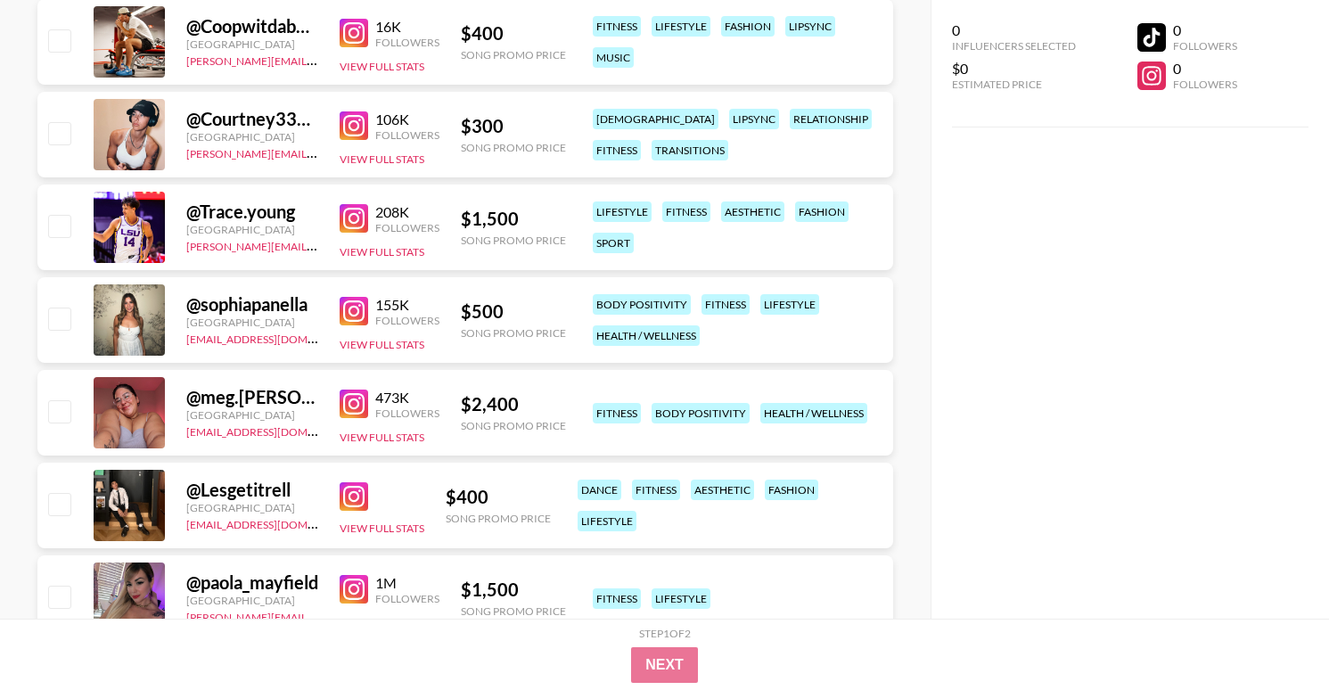
scroll to position [6355, 0]
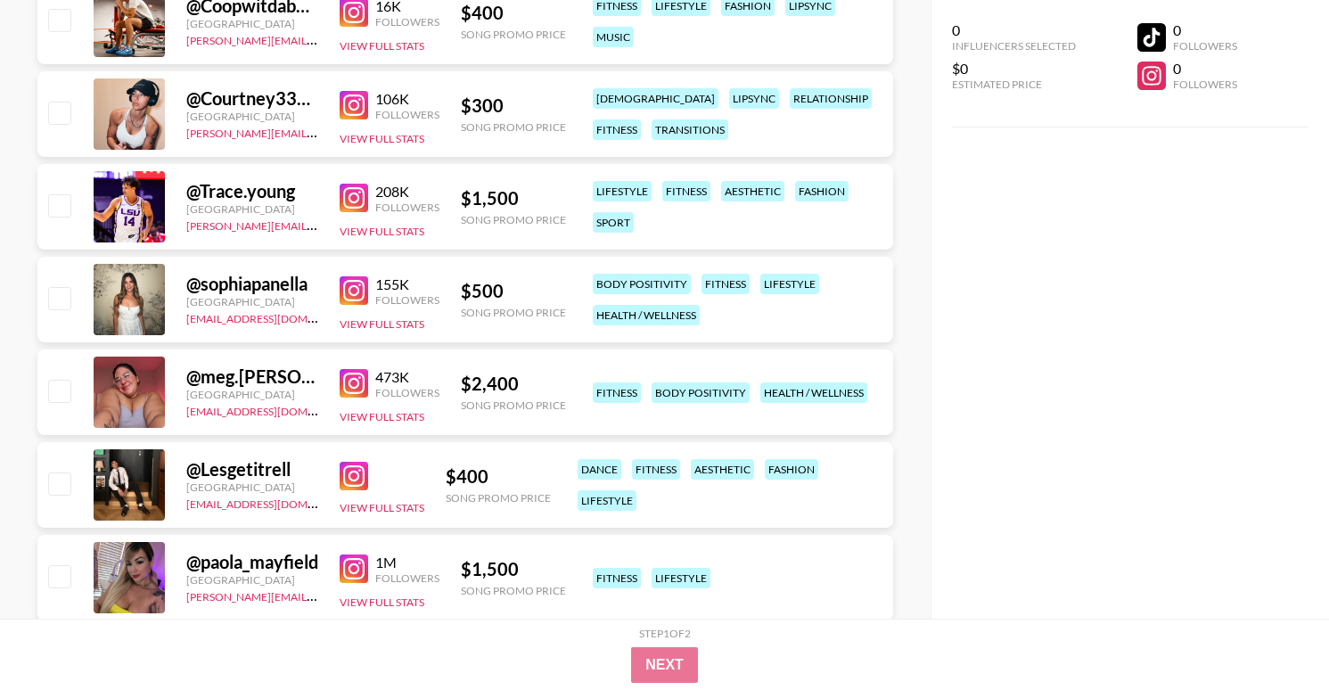
click at [352, 285] on img at bounding box center [354, 290] width 29 height 29
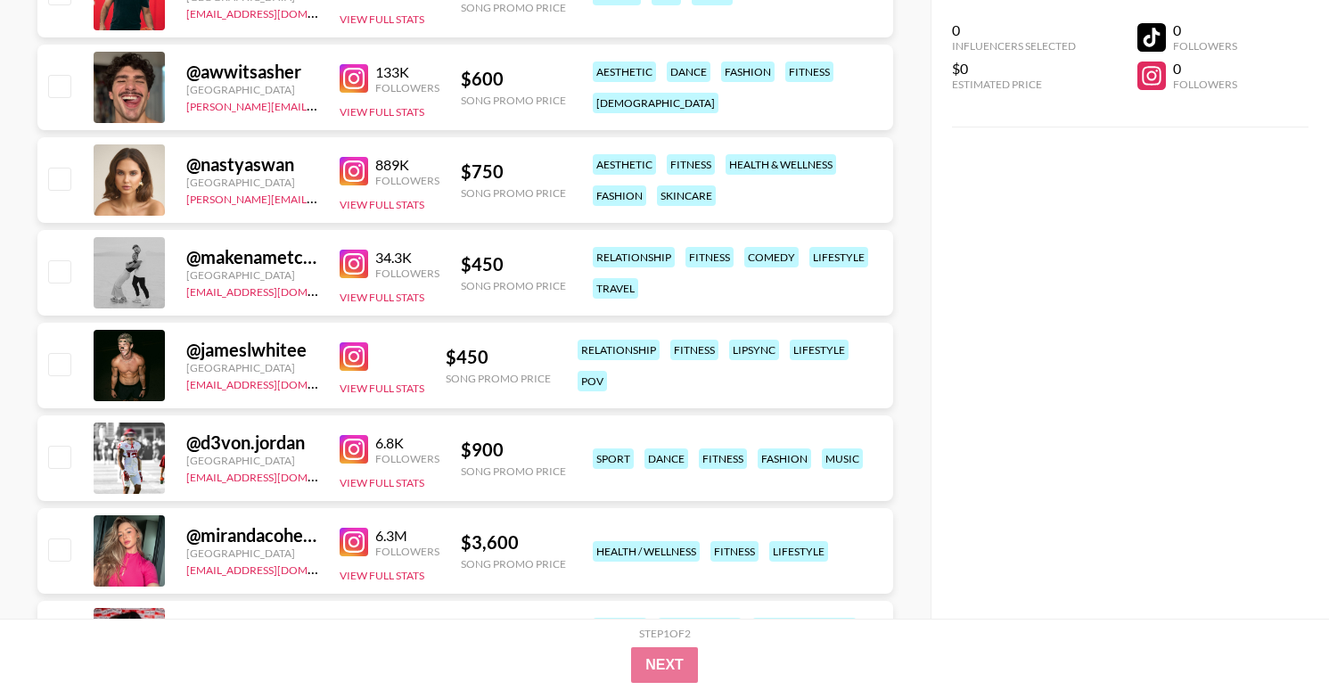
scroll to position [8547, 0]
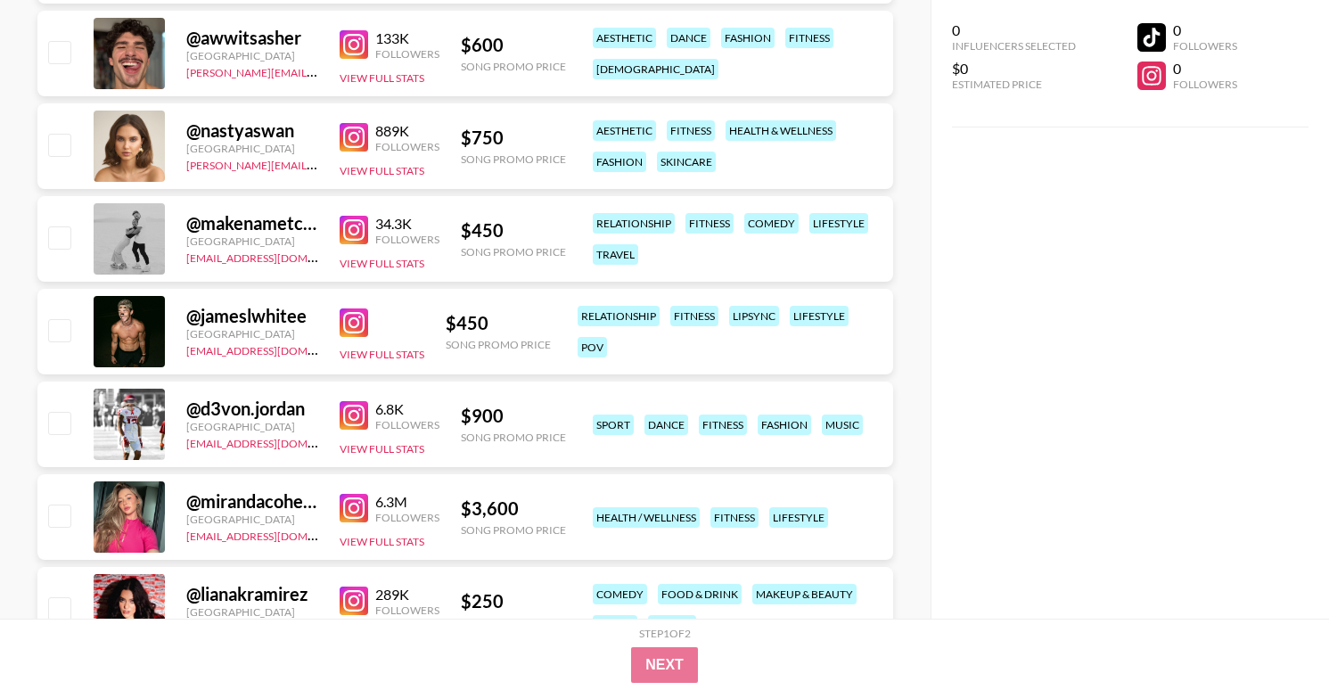
click at [352, 322] on img at bounding box center [354, 322] width 29 height 29
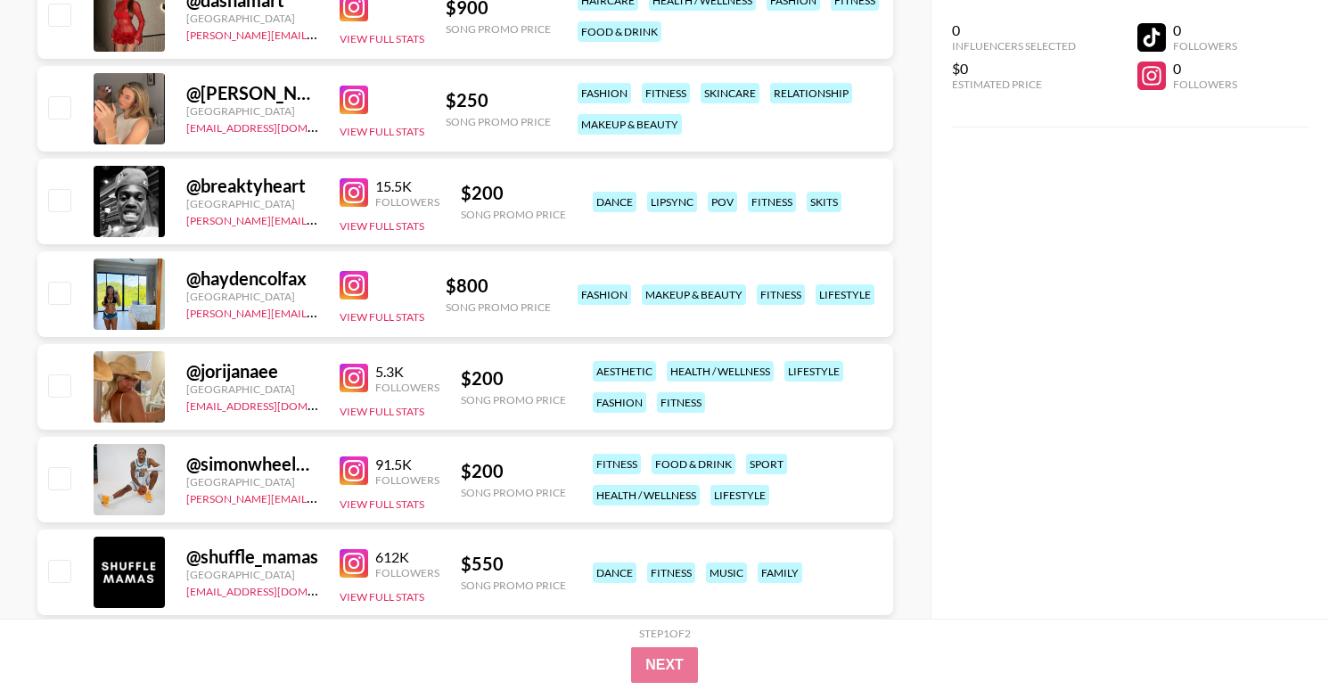
scroll to position [9394, 0]
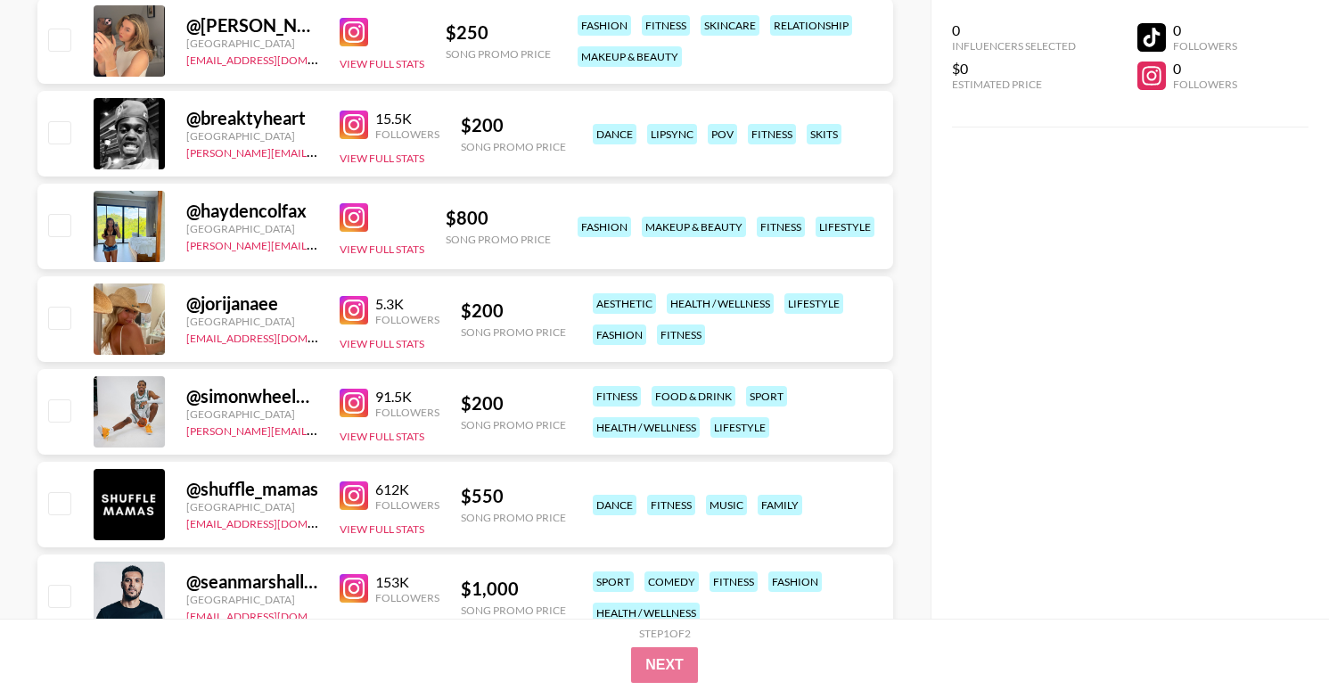
click at [355, 206] on img at bounding box center [354, 217] width 29 height 29
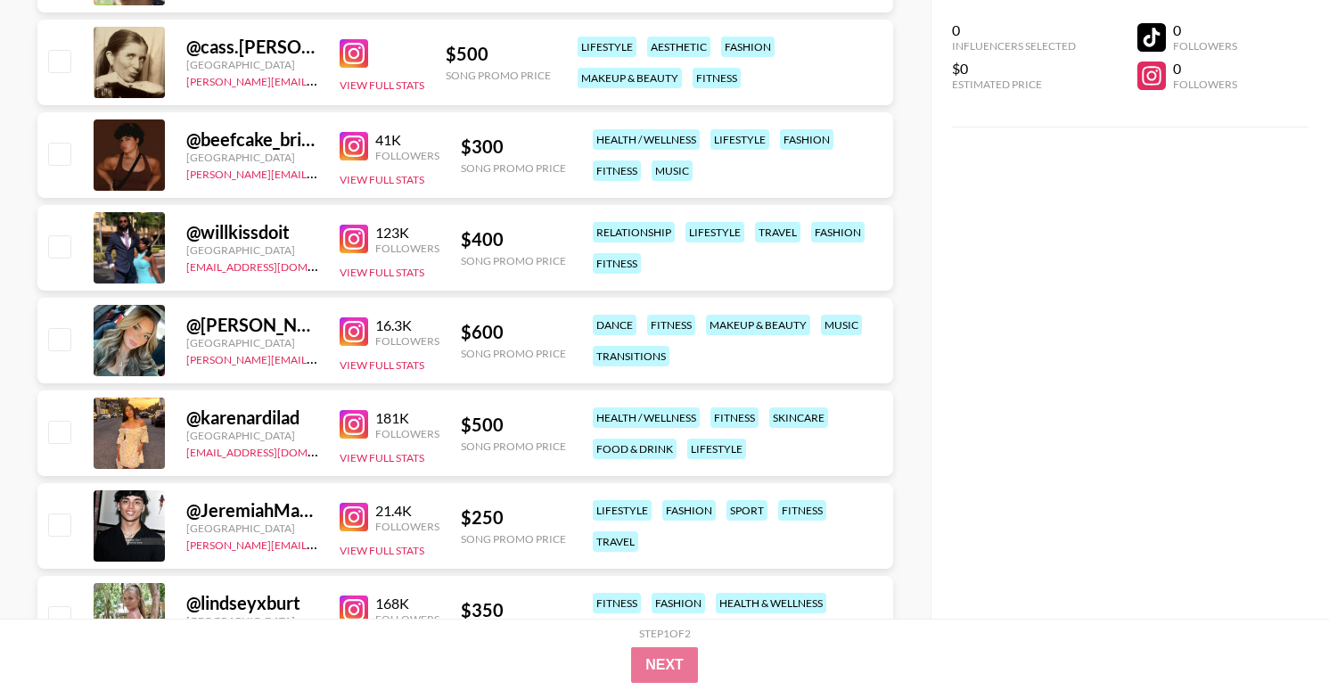
scroll to position [10226, 0]
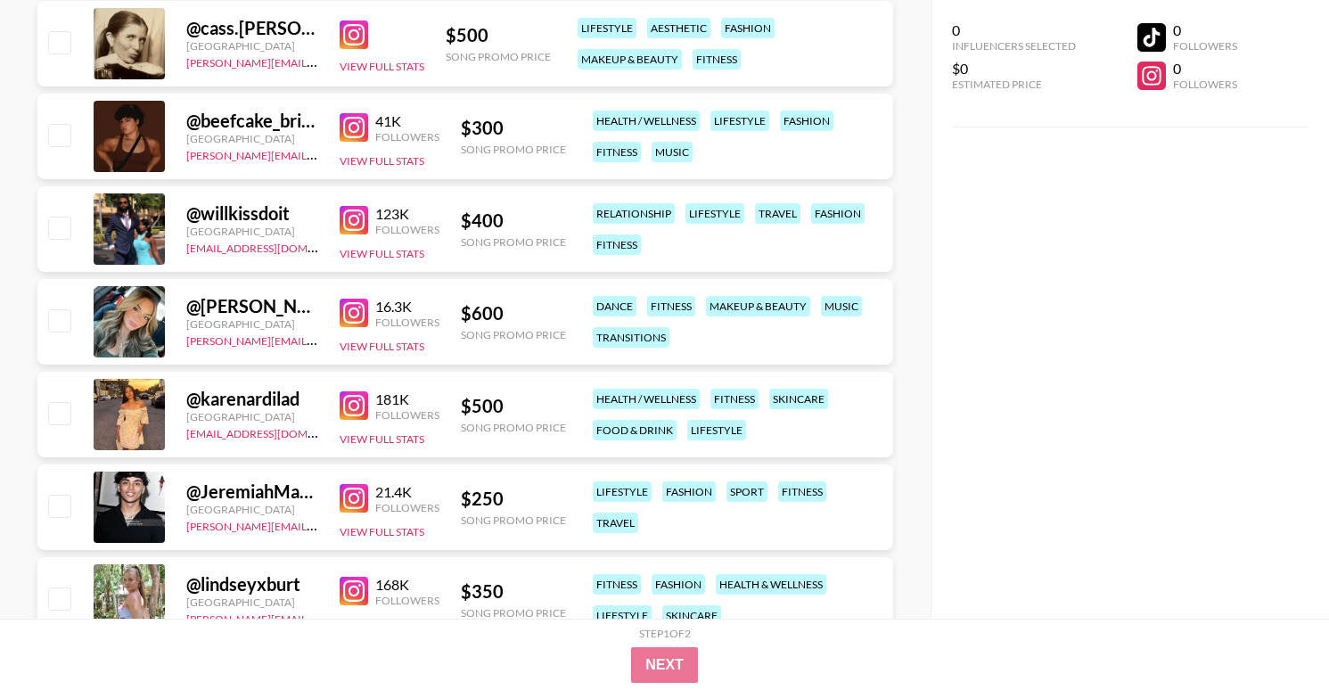
click at [361, 311] on img at bounding box center [354, 313] width 29 height 29
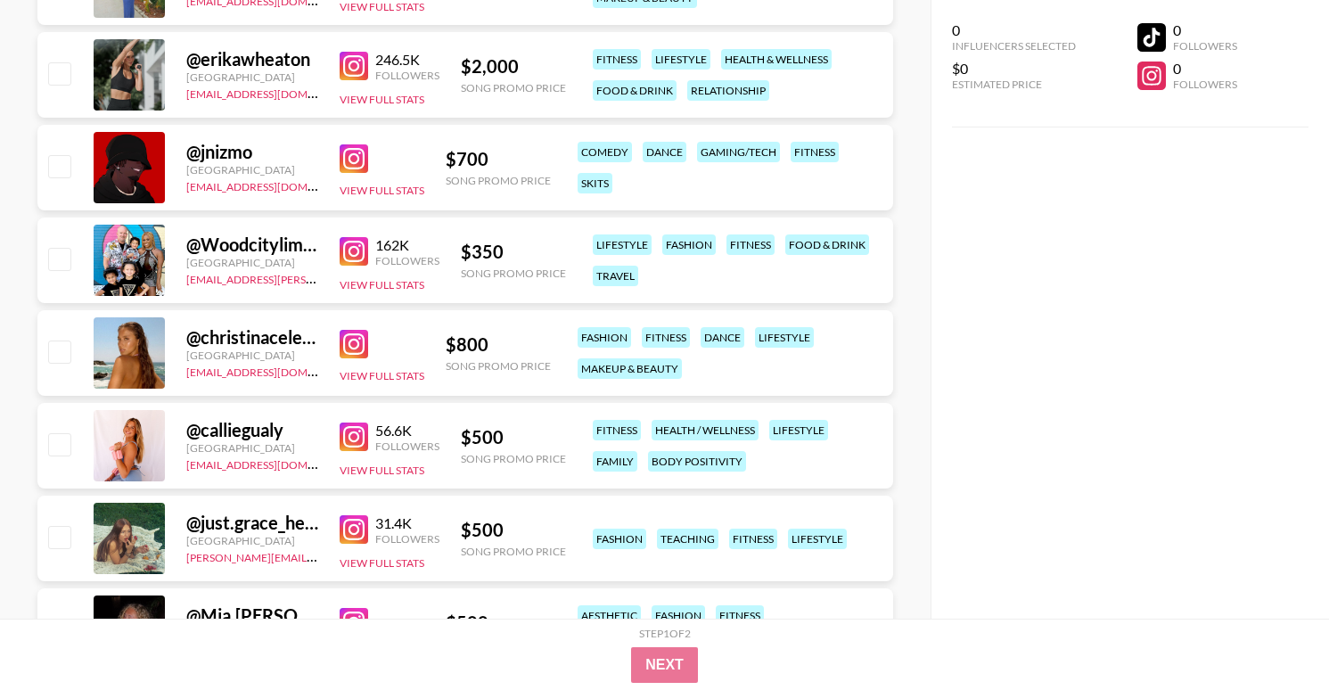
scroll to position [11476, 0]
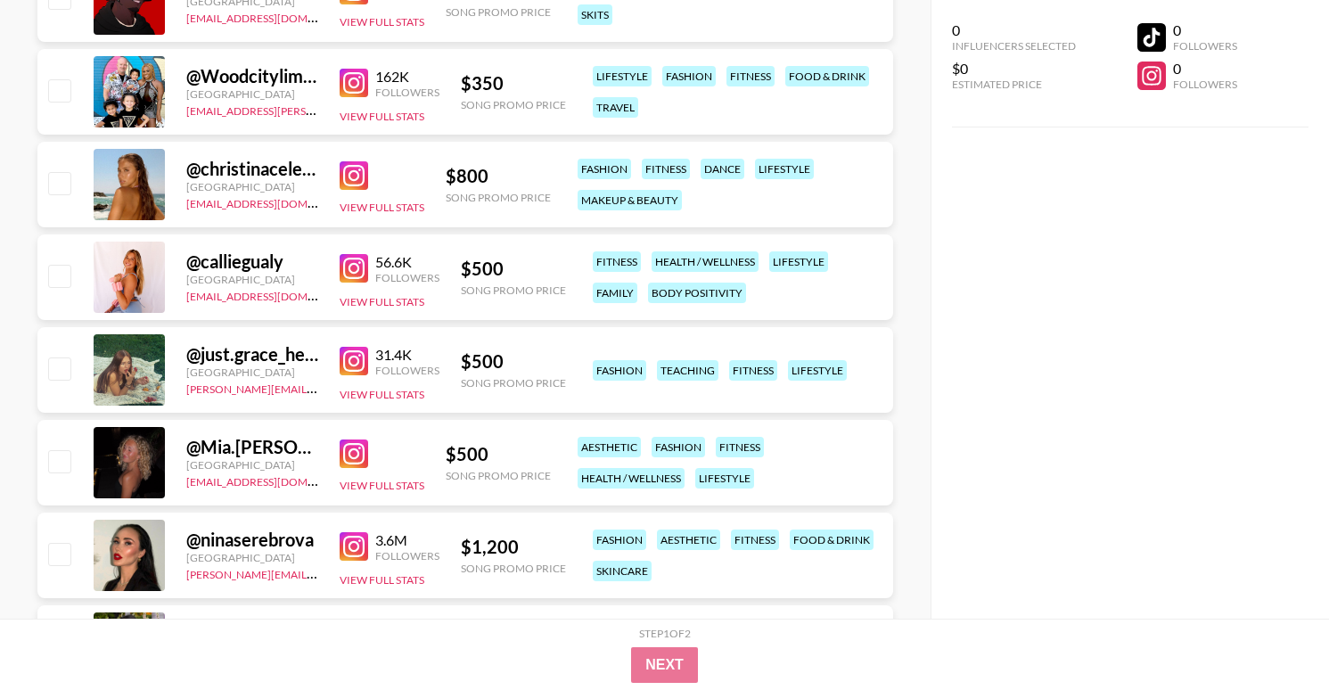
click at [357, 181] on img at bounding box center [354, 175] width 29 height 29
